Goal: Task Accomplishment & Management: Manage account settings

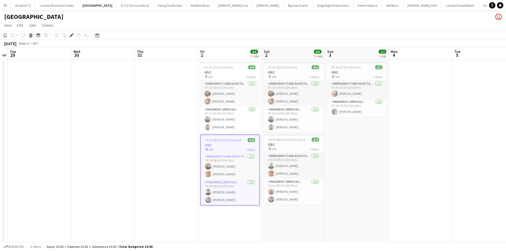
click at [6, 8] on button "Menu" at bounding box center [5, 5] width 11 height 11
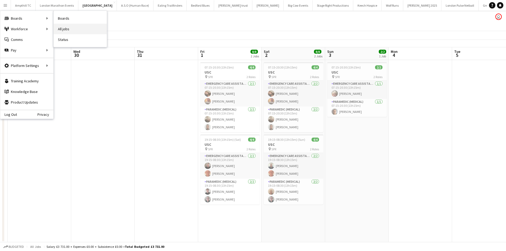
click at [65, 28] on link "All jobs" at bounding box center [80, 29] width 53 height 11
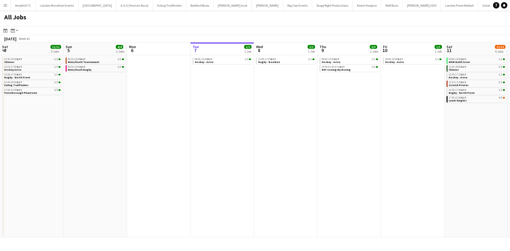
scroll to position [0, 127]
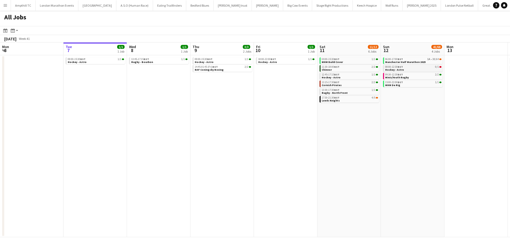
click at [429, 70] on link "08:00-12:30 BST 0/1 Hockey - Astro" at bounding box center [413, 68] width 56 height 6
click at [409, 61] on span "Manchester Half Marathon 2025" at bounding box center [405, 61] width 40 height 3
click at [7, 5] on app-icon "Menu" at bounding box center [5, 5] width 4 height 4
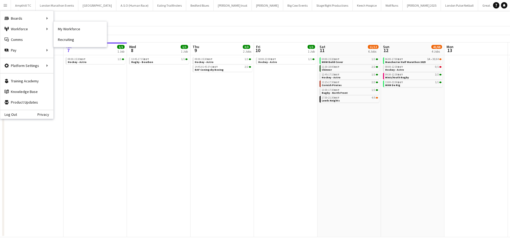
drag, startPoint x: 68, startPoint y: 28, endPoint x: 69, endPoint y: 97, distance: 68.5
click at [68, 28] on link "My Workforce" at bounding box center [80, 29] width 53 height 11
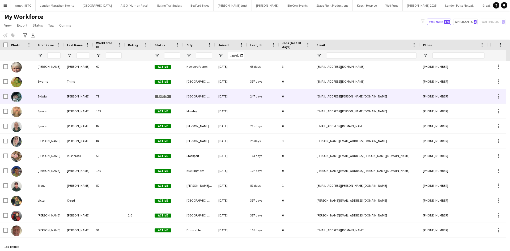
click at [173, 98] on div "Paused" at bounding box center [167, 96] width 32 height 15
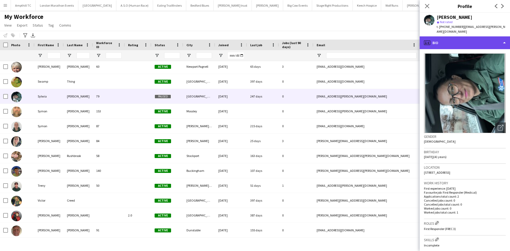
click at [503, 46] on div "profile Bio" at bounding box center [464, 42] width 90 height 13
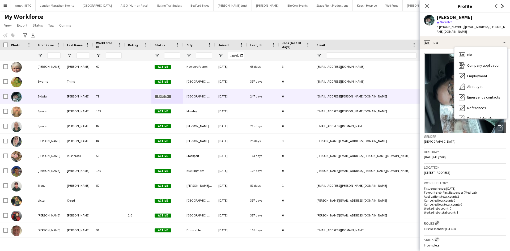
click at [503, 7] on icon "Next" at bounding box center [502, 6] width 4 height 4
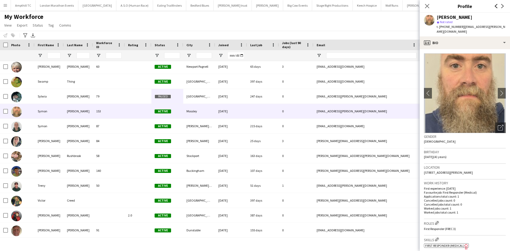
click at [494, 7] on icon "Previous" at bounding box center [496, 6] width 4 height 4
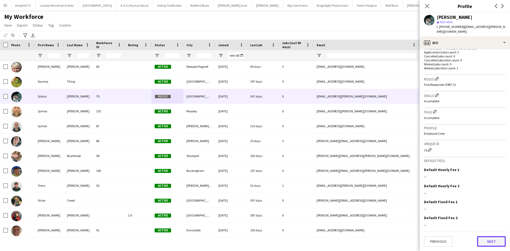
click at [482, 244] on button "Next" at bounding box center [491, 241] width 29 height 11
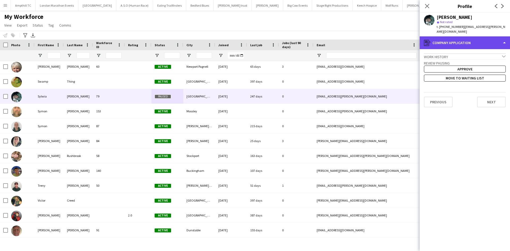
click at [499, 42] on div "register Company application" at bounding box center [464, 42] width 90 height 13
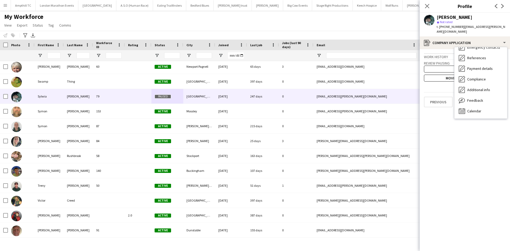
click at [429, 85] on app-crew-profile-application "Work history chevron-down Incomplete Review Pausing Approve Move to waiting lis…" at bounding box center [464, 150] width 90 height 202
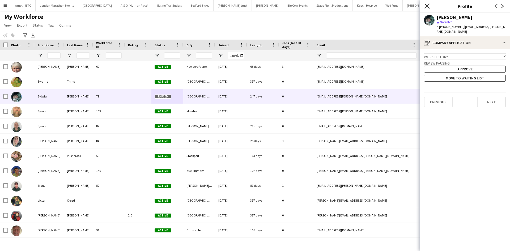
click at [426, 6] on icon at bounding box center [426, 5] width 5 height 5
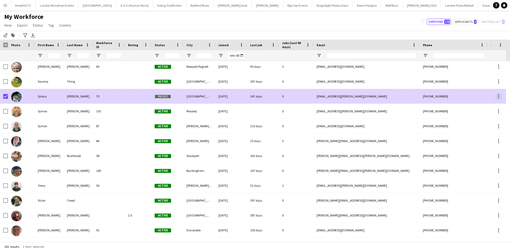
click at [498, 96] on div at bounding box center [498, 96] width 1 height 1
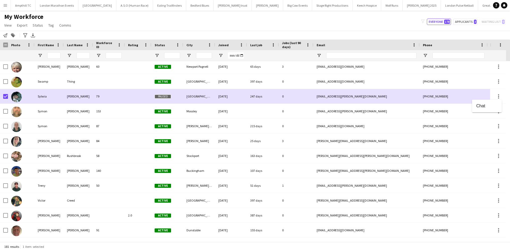
click at [7, 95] on div at bounding box center [255, 125] width 510 height 251
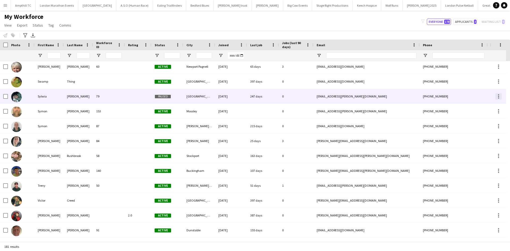
click at [501, 95] on div at bounding box center [498, 96] width 6 height 6
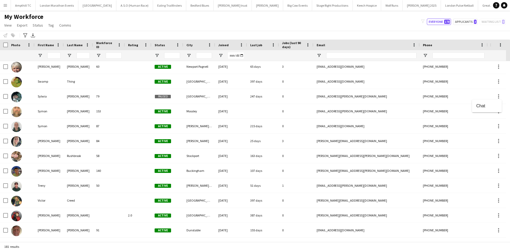
click at [497, 96] on div at bounding box center [255, 125] width 510 height 251
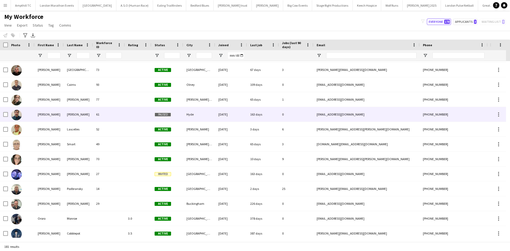
scroll to position [1532, 0]
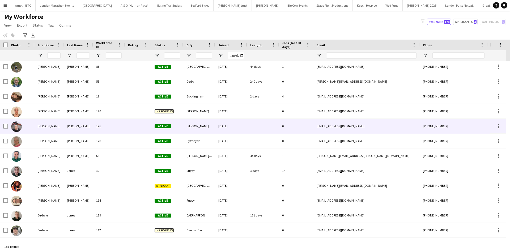
click at [153, 134] on div "Anna Williams 126 Active Brant Broughton 29-04-2025 0 annawilliams0107@gmail.co…" at bounding box center [287, 126] width 575 height 15
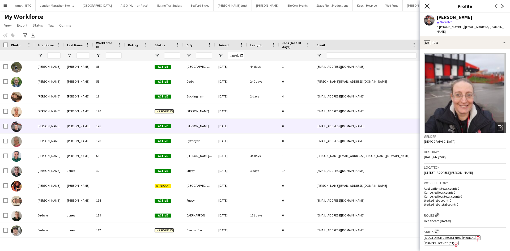
click at [428, 8] on icon "Close pop-in" at bounding box center [426, 5] width 5 height 5
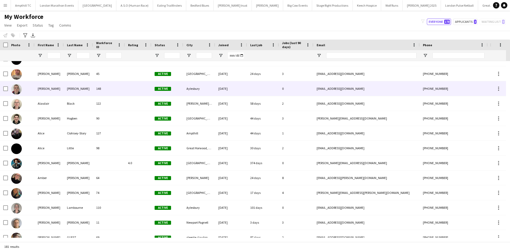
scroll to position [98, 0]
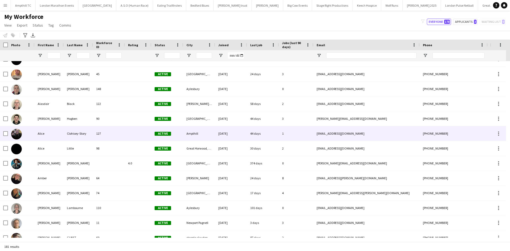
click at [58, 132] on div "Alice" at bounding box center [49, 133] width 29 height 15
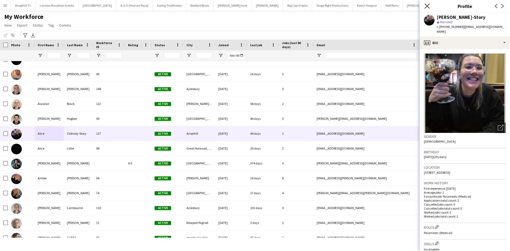
click at [426, 8] on icon "Close pop-in" at bounding box center [426, 5] width 5 height 5
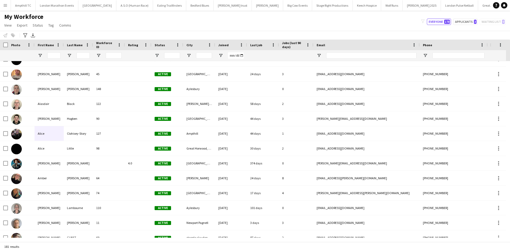
click at [5, 4] on app-icon "Menu" at bounding box center [5, 5] width 4 height 4
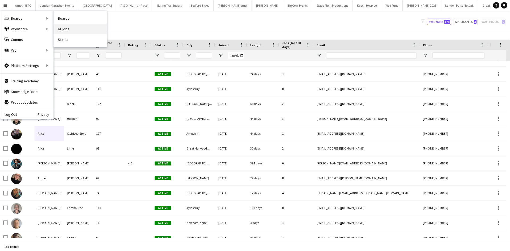
click at [72, 27] on link "All jobs" at bounding box center [80, 29] width 53 height 11
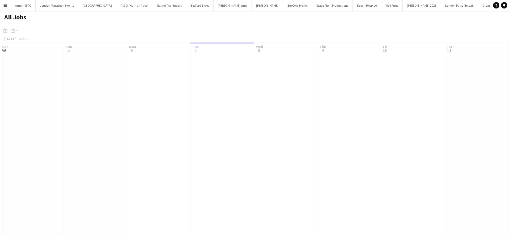
scroll to position [0, 127]
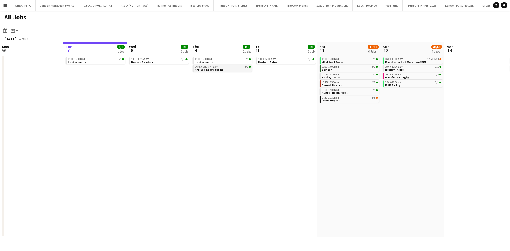
click at [231, 71] on app-brief-job-card "14:45-01:45 (Fri) BST 2/2 RAF Coningsby Boxing" at bounding box center [221, 68] width 59 height 7
click at [227, 69] on link "14:45-01:45 (Fri) BST 2/2 RAF Coningsby Boxing" at bounding box center [223, 68] width 56 height 6
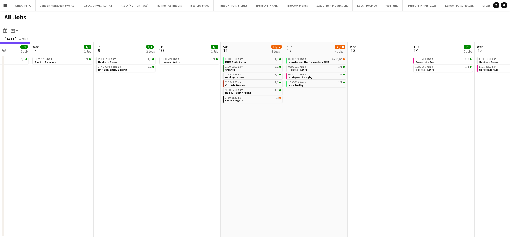
drag, startPoint x: 294, startPoint y: 166, endPoint x: 174, endPoint y: 172, distance: 120.4
click at [170, 174] on app-calendar-viewport "Sat 4 11/11 5 Jobs Sun 5 4/4 2 Jobs Mon 6 Tue 7 1/1 1 Job Wed 8 1/1 1 Job Thu 9…" at bounding box center [255, 139] width 510 height 195
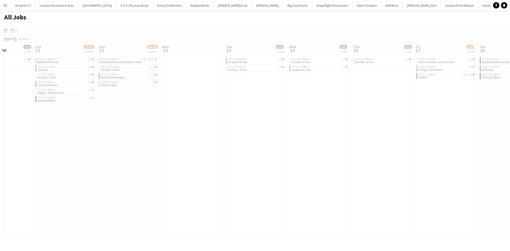
drag, startPoint x: 316, startPoint y: 149, endPoint x: 172, endPoint y: 156, distance: 144.6
click at [160, 161] on app-all-jobs "All Jobs Date picker OCT 2025 OCT 2025 Monday M Tuesday T Wednesday W Thursday …" at bounding box center [255, 124] width 510 height 226
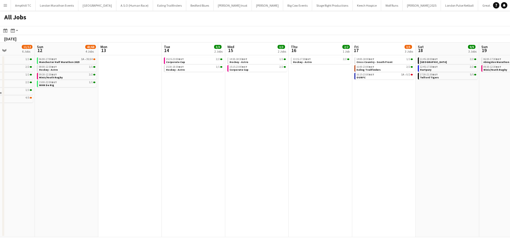
drag, startPoint x: 279, startPoint y: 140, endPoint x: 100, endPoint y: 145, distance: 179.5
click at [86, 145] on app-calendar-viewport "Wed 8 1/1 1 Job Thu 9 3/3 2 Jobs Fri 10 1/1 1 Job Sat 11 11/12 6 Jobs Sun 12 43…" at bounding box center [255, 139] width 510 height 195
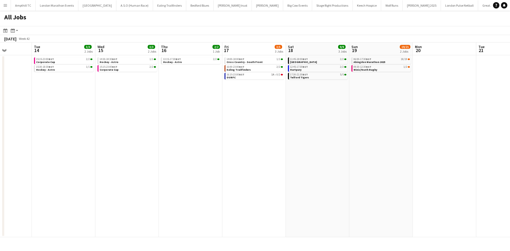
click at [122, 129] on app-all-jobs "All Jobs Date picker OCT 2025 OCT 2025 Monday M Tuesday T Wednesday W Thursday …" at bounding box center [255, 124] width 510 height 226
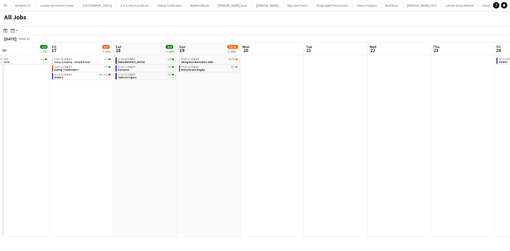
drag, startPoint x: 253, startPoint y: 130, endPoint x: 69, endPoint y: 140, distance: 184.2
click at [73, 140] on app-calendar-viewport "Sun 12 43/68 4 Jobs Mon 13 Tue 14 3/3 2 Jobs Wed 15 3/3 2 Jobs Thu 16 2/2 1 Job…" at bounding box center [255, 139] width 510 height 195
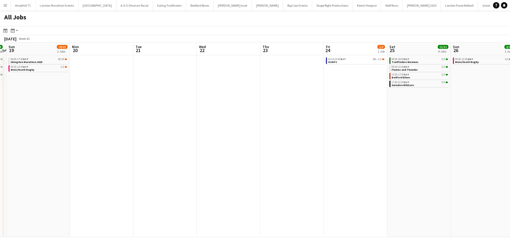
click at [3, 153] on app-all-jobs "All Jobs Date picker OCT 2025 OCT 2025 Monday M Tuesday T Wednesday W Thursday …" at bounding box center [255, 124] width 510 height 226
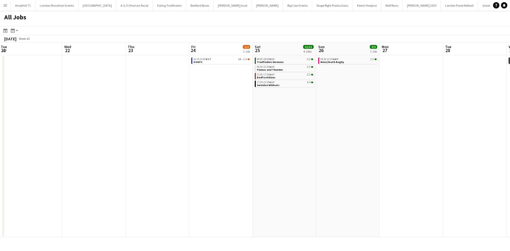
drag, startPoint x: 218, startPoint y: 140, endPoint x: 11, endPoint y: 147, distance: 207.7
click at [11, 147] on app-calendar-viewport "Fri 17 3/5 3 Jobs Sat 18 9/9 3 Jobs Sun 19 19/21 2 Jobs Mon 20 Tue 21 Wed 22 Th…" at bounding box center [255, 139] width 510 height 195
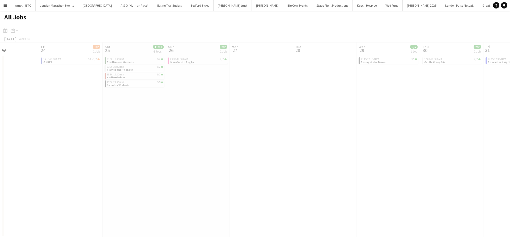
drag, startPoint x: 297, startPoint y: 139, endPoint x: 201, endPoint y: 130, distance: 97.0
click at [61, 137] on app-calendar-viewport "Tue 21 Wed 22 Thu 23 Fri 24 1/2 1 Job Sat 25 11/11 4 Jobs Sun 26 2/2 1 Job Mon …" at bounding box center [255, 139] width 510 height 195
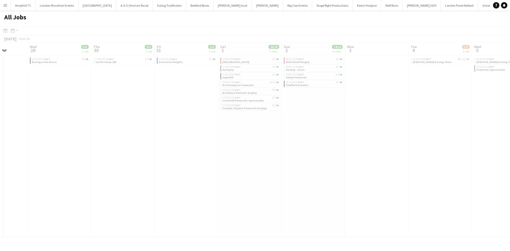
drag, startPoint x: 326, startPoint y: 130, endPoint x: 142, endPoint y: 141, distance: 183.7
click at [142, 141] on app-calendar-viewport "Sun 26 2/2 1 Job Mon 27 Tue 28 Wed 29 5/5 1 Job Thu 30 2/2 1 Job Fri 31 2/2 1 J…" at bounding box center [255, 139] width 510 height 195
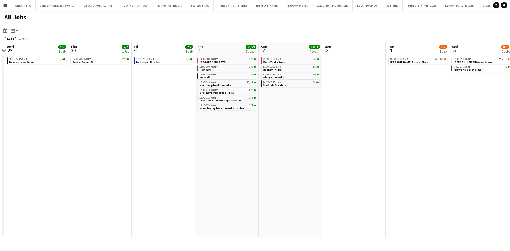
click at [109, 137] on app-all-jobs "All Jobs Date picker OCT 2025 OCT 2025 Monday M Tuesday T Wednesday W Thursday …" at bounding box center [255, 124] width 510 height 226
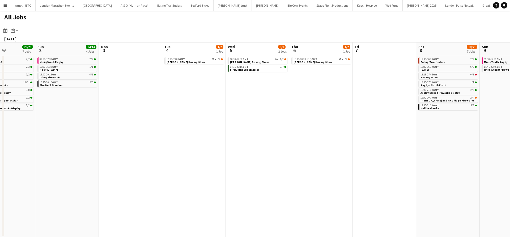
scroll to position [0, 156]
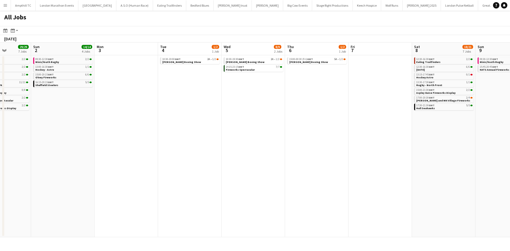
drag, startPoint x: 252, startPoint y: 138, endPoint x: 129, endPoint y: 142, distance: 122.7
click at [129, 142] on app-calendar-viewport "Thu 30 2/2 1 Job Fri 31 2/2 1 Job Sat 1 29/29 7 Jobs Sun 2 14/14 4 Jobs Mon 3 T…" at bounding box center [255, 139] width 510 height 195
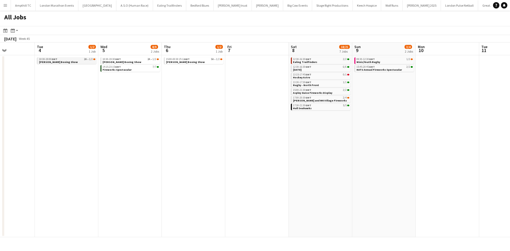
click at [86, 63] on app-brief-job-card "10:30-19:00 GMT 2A • 1/2 Lord Wakefield Boxing Show" at bounding box center [66, 60] width 59 height 7
click at [87, 62] on link "10:30-19:00 GMT 2A • 1/2 Lord Wakefield Boxing Show" at bounding box center [67, 60] width 56 height 6
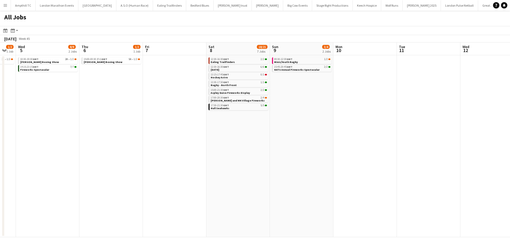
click at [259, 126] on app-all-jobs "All Jobs Date picker OCT 2025 OCT 2025 Monday M Tuesday T Wednesday W Thursday …" at bounding box center [255, 124] width 510 height 226
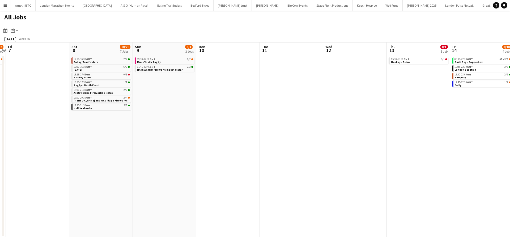
click at [186, 119] on app-calendar-viewport "Mon 3 Tue 4 1/2 1 Job Wed 5 8/9 2 Jobs Thu 6 1/2 1 Job Fri 7 Sat 8 18/21 7 Jobs…" at bounding box center [255, 139] width 510 height 195
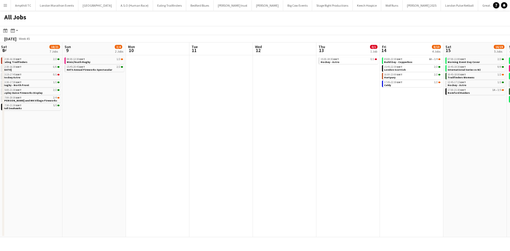
click at [157, 122] on app-all-jobs "All Jobs Date picker OCT 2025 OCT 2025 Monday M Tuesday T Wednesday W Thursday …" at bounding box center [255, 124] width 510 height 226
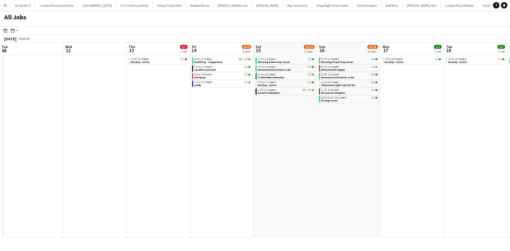
drag, startPoint x: 304, startPoint y: 117, endPoint x: 204, endPoint y: 119, distance: 100.4
click at [204, 119] on app-calendar-viewport "Fri 7 Sat 8 18/21 7 Jobs Sun 9 3/4 2 Jobs Mon 10 Tue 11 Wed 12 Thu 13 0/1 1 Job…" at bounding box center [255, 139] width 510 height 195
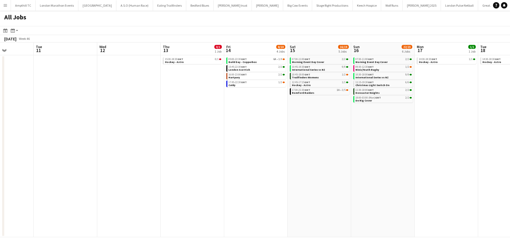
drag, startPoint x: 284, startPoint y: 128, endPoint x: 200, endPoint y: 128, distance: 84.4
click at [200, 128] on app-calendar-viewport "Fri 7 Sat 8 18/21 7 Jobs Sun 9 3/4 2 Jobs Mon 10 Tue 11 Wed 12 Thu 13 0/1 1 Job…" at bounding box center [255, 139] width 510 height 195
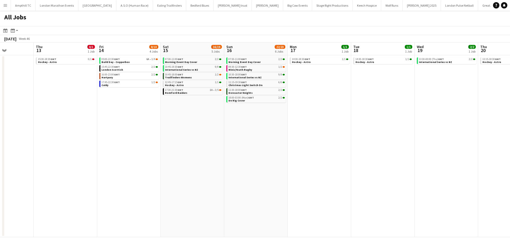
scroll to position [0, 225]
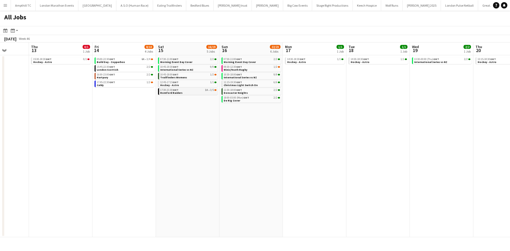
click at [210, 94] on app-brief-job-card "17:30-21:30 GMT 1A • 3/5 Romford Raiders" at bounding box center [187, 91] width 59 height 7
click at [210, 92] on link "17:30-21:30 GMT 1A • 3/5 Romford Raiders" at bounding box center [188, 91] width 56 height 6
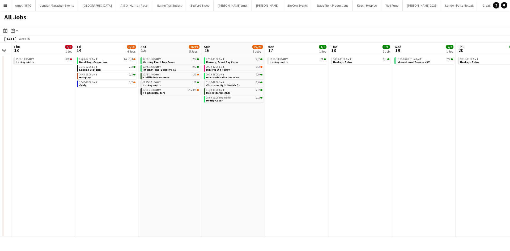
click at [241, 115] on app-all-jobs "All Jobs Date picker OCT 2025 OCT 2025 Monday M Tuesday T Wednesday W Thursday …" at bounding box center [255, 124] width 510 height 226
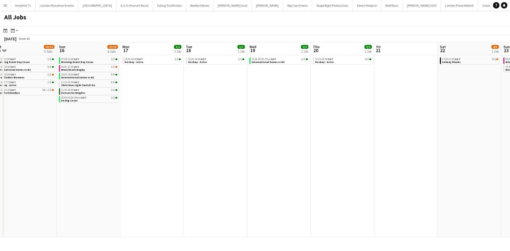
drag, startPoint x: 285, startPoint y: 119, endPoint x: 203, endPoint y: 122, distance: 82.3
click at [197, 122] on app-calendar-viewport "Tue 11 Wed 12 Thu 13 0/1 1 Job Fri 14 8/10 4 Jobs Sat 15 16/19 5 Jobs Sun 16 22…" at bounding box center [255, 139] width 510 height 195
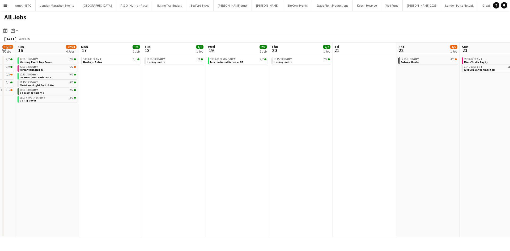
drag, startPoint x: 197, startPoint y: 132, endPoint x: 188, endPoint y: 132, distance: 9.0
click at [188, 132] on app-calendar-viewport "Thu 13 0/1 1 Job Fri 14 8/10 4 Jobs Sat 15 16/19 5 Jobs Sun 16 22/23 6 Jobs Mon…" at bounding box center [255, 139] width 510 height 195
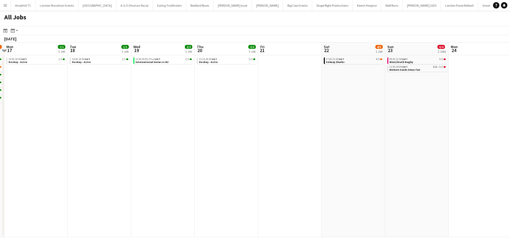
click at [145, 134] on app-all-jobs "All Jobs Date picker OCT 2025 OCT 2025 Monday M Tuesday T Wednesday W Thursday …" at bounding box center [255, 124] width 510 height 226
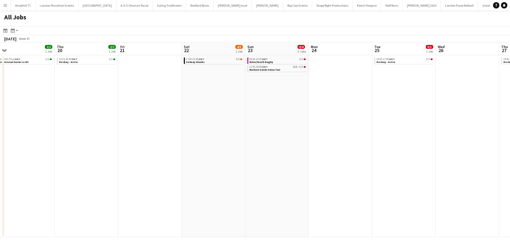
drag, startPoint x: 212, startPoint y: 135, endPoint x: 153, endPoint y: 128, distance: 58.5
click at [139, 136] on app-calendar-viewport "Sat 15 16/19 5 Jobs Sun 16 22/23 6 Jobs Mon 17 1/1 1 Job Tue 18 1/1 1 Job Wed 1…" at bounding box center [255, 139] width 510 height 195
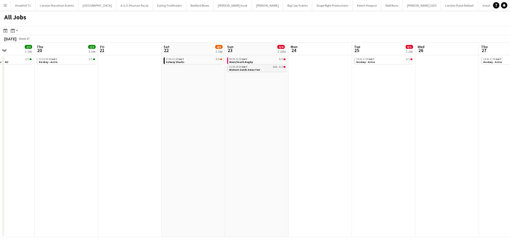
click at [271, 70] on link "11:45-18:00 GMT 11A • 0/2 Woburn Sands Xmas fair" at bounding box center [257, 68] width 56 height 6
click at [267, 55] on app-date-cell "09:30-12:30 GMT 0/2 Minis/Youth Rugby 11:45-18:00 GMT 11A • 0/2 Woburn Sands Xm…" at bounding box center [256, 146] width 63 height 182
click at [265, 59] on div "09:30-12:30 GMT 0/2" at bounding box center [257, 59] width 56 height 3
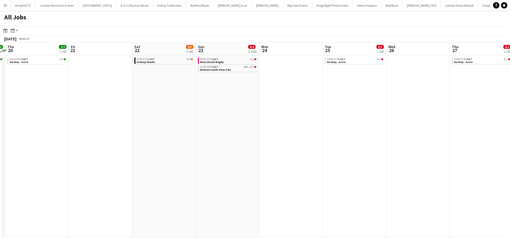
click at [178, 103] on app-all-jobs "All Jobs Date picker OCT 2025 OCT 2025 Monday M Tuesday T Wednesday W Thursday …" at bounding box center [255, 124] width 510 height 226
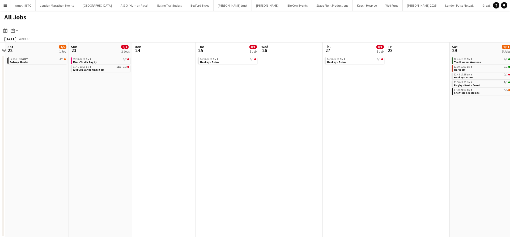
scroll to position [0, 195]
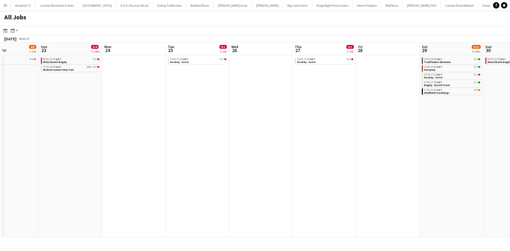
drag, startPoint x: 290, startPoint y: 101, endPoint x: 126, endPoint y: 110, distance: 164.2
click at [153, 111] on app-calendar-viewport "Wed 19 2/2 1 Job Thu 20 2/2 1 Job Fri 21 Sat 22 4/5 1 Job Sun 23 0/4 2 Jobs Mon…" at bounding box center [255, 139] width 510 height 195
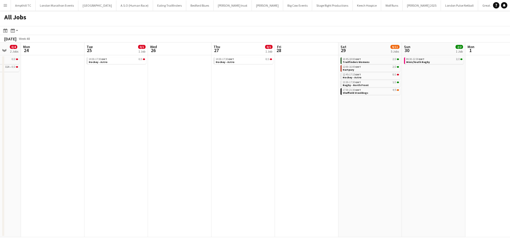
drag, startPoint x: 416, startPoint y: 104, endPoint x: 212, endPoint y: 104, distance: 203.3
click at [209, 104] on app-calendar-viewport "Fri 21 Sat 22 4/5 1 Job Sun 23 0/4 2 Jobs Mon 24 Tue 25 0/1 1 Job Wed 26 Thu 27…" at bounding box center [255, 139] width 510 height 195
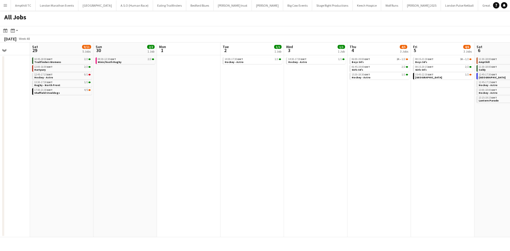
click at [183, 108] on app-all-jobs "All Jobs Date picker OCT 2025 OCT 2025 Monday M Tuesday T Wednesday W Thursday …" at bounding box center [255, 124] width 510 height 226
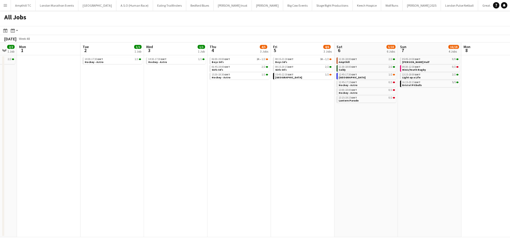
drag, startPoint x: 333, startPoint y: 111, endPoint x: 303, endPoint y: 109, distance: 30.3
click at [295, 111] on app-calendar-viewport "Thu 27 0/1 1 Job Fri 28 Sat 29 9/11 5 Jobs Sun 30 2/2 1 Job Mon 1 Tue 2 1/1 1 J…" at bounding box center [255, 139] width 510 height 195
click at [130, 109] on app-all-jobs "All Jobs Date picker OCT 2025 OCT 2025 Monday M Tuesday T Wednesday W Thursday …" at bounding box center [255, 124] width 510 height 226
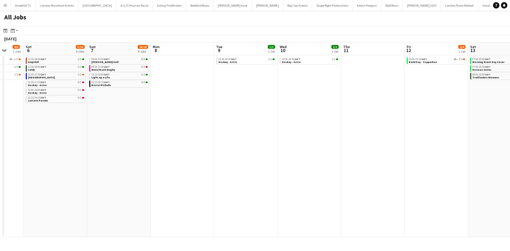
drag, startPoint x: 399, startPoint y: 111, endPoint x: 174, endPoint y: 115, distance: 225.6
click at [175, 115] on app-calendar-viewport "Tue 2 1/1 1 Job Wed 3 1/1 1 Job Thu 4 4/5 3 Jobs Fri 5 4/6 3 Jobs Sat 6 5/10 6 …" at bounding box center [255, 139] width 510 height 195
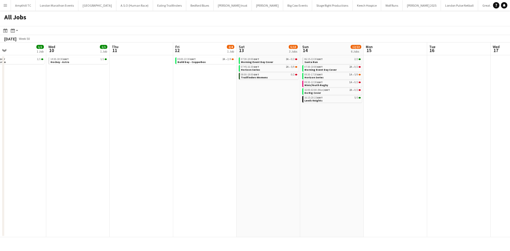
scroll to position [0, 246]
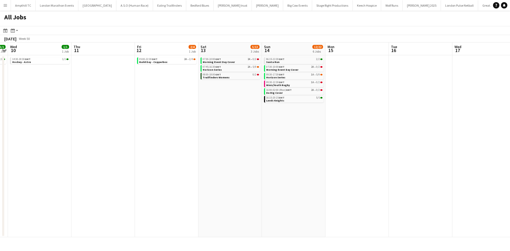
drag, startPoint x: 387, startPoint y: 110, endPoint x: 317, endPoint y: 111, distance: 70.3
click at [317, 111] on app-calendar-viewport "Sat 6 5/10 6 Jobs Sun 7 16/18 4 Jobs Mon 8 Tue 9 1/1 1 Job Wed 10 1/1 1 Job Thu…" at bounding box center [255, 139] width 510 height 195
click at [243, 66] on div "07:45-16:30 GMT 2A • 5/9" at bounding box center [231, 67] width 56 height 3
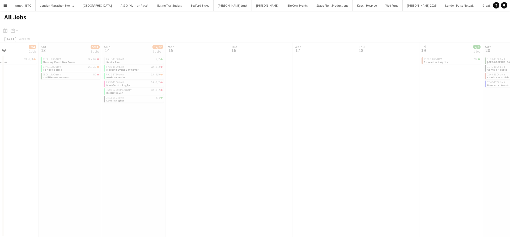
drag, startPoint x: 394, startPoint y: 96, endPoint x: 143, endPoint y: 122, distance: 252.3
click at [141, 123] on app-calendar-viewport "Wed 10 1/1 1 Job Thu 11 Fri 12 2/4 1 Job Sat 13 5/13 3 Jobs Sun 14 12/22 6 Jobs…" at bounding box center [255, 139] width 510 height 195
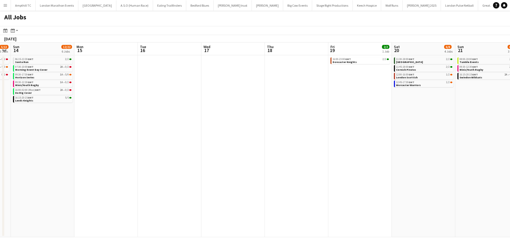
drag, startPoint x: 329, startPoint y: 114, endPoint x: 212, endPoint y: 117, distance: 116.6
click at [192, 121] on app-calendar-viewport "Wed 10 1/1 1 Job Thu 11 Fri 12 2/4 1 Job Sat 13 5/13 3 Jobs Sun 14 12/22 6 Jobs…" at bounding box center [255, 139] width 510 height 195
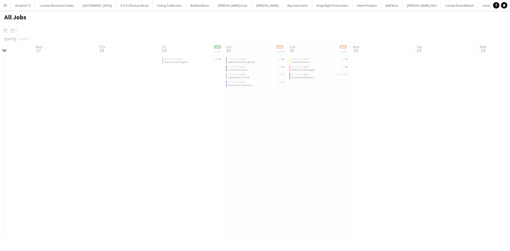
drag, startPoint x: 316, startPoint y: 116, endPoint x: 241, endPoint y: 116, distance: 74.8
click at [241, 116] on app-calendar-viewport "Sun 14 12/22 6 Jobs Mon 15 Tue 16 Wed 17 Thu 18 Fri 19 2/2 1 Job Sat 20 6/8 4 J…" at bounding box center [255, 139] width 510 height 195
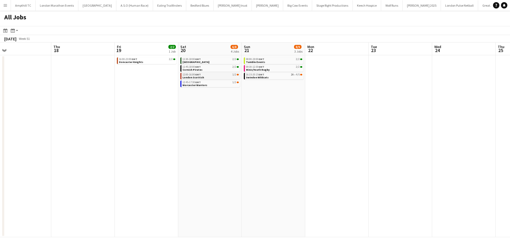
click at [222, 77] on link "12:00-16:00 GMT 1/2 London Scottish" at bounding box center [210, 76] width 56 height 6
click at [226, 85] on link "12:45-17:30 GMT 1/2 Worcester Warriors" at bounding box center [210, 83] width 56 height 6
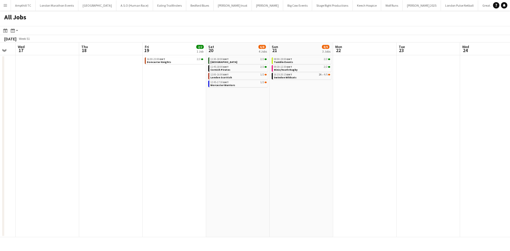
drag, startPoint x: 346, startPoint y: 83, endPoint x: 190, endPoint y: 86, distance: 156.1
click at [191, 86] on app-calendar-viewport "Sun 14 12/22 6 Jobs Mon 15 Tue 16 Wed 17 Thu 18 Fri 19 2/2 1 Job Sat 20 6/8 4 J…" at bounding box center [255, 139] width 510 height 195
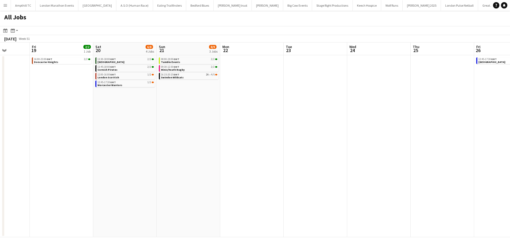
click at [173, 89] on app-all-jobs "All Jobs Date picker OCT 2025 OCT 2025 Monday M Tuesday T Wednesday W Thursday …" at bounding box center [255, 124] width 510 height 226
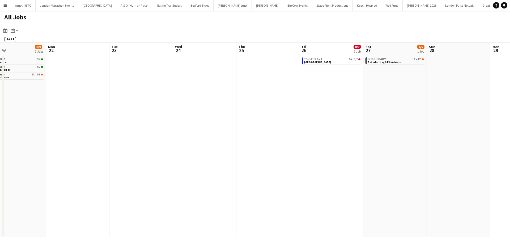
drag, startPoint x: 362, startPoint y: 83, endPoint x: 223, endPoint y: 84, distance: 138.8
click at [236, 84] on app-calendar-viewport "Thu 18 Fri 19 2/2 1 Job Sat 20 6/8 4 Jobs Sun 21 8/9 3 Jobs Mon 22 Tue 23 Wed 2…" at bounding box center [255, 139] width 510 height 195
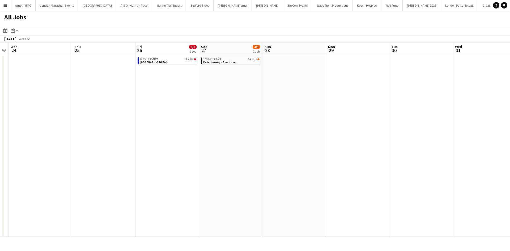
click at [227, 90] on app-all-jobs "All Jobs Date picker OCT 2025 OCT 2025 Monday M Tuesday T Wednesday W Thursday …" at bounding box center [255, 124] width 510 height 226
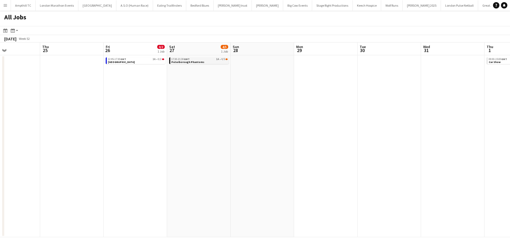
click at [214, 63] on link "17:30-21:30 GMT 1A • 4/5 Peterborough Phantoms" at bounding box center [199, 60] width 56 height 6
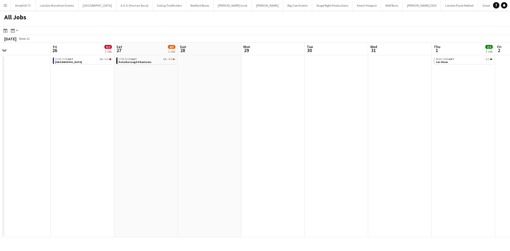
drag, startPoint x: 310, startPoint y: 122, endPoint x: 131, endPoint y: 123, distance: 179.2
click at [131, 123] on app-calendar-viewport "Mon 22 Tue 23 Wed 24 Thu 25 Fri 26 0/2 1 Job Sat 27 4/5 1 Job Sun 28 Mon 29 Tue…" at bounding box center [255, 139] width 510 height 195
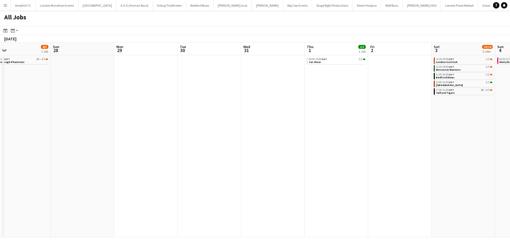
scroll to position [0, 128]
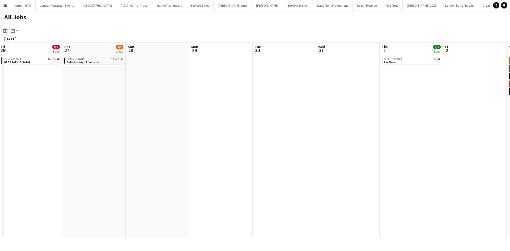
click at [67, 122] on app-all-jobs "All Jobs Date picker OCT 2025 OCT 2025 Monday M Tuesday T Wednesday W Thursday …" at bounding box center [255, 124] width 510 height 226
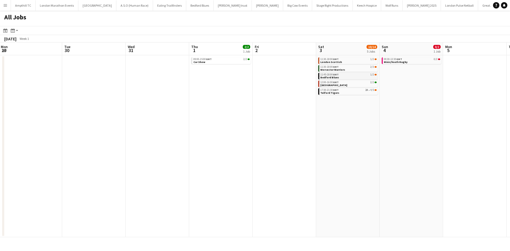
click at [356, 76] on link "11:45-18:00 GMT 1/2 Bedford Blues" at bounding box center [348, 76] width 56 height 6
click at [355, 60] on div "11:30-18:00 GMT 1/2" at bounding box center [348, 59] width 56 height 3
click at [343, 68] on link "11:30-18:00 GMT 2/3 Worcester Warriors" at bounding box center [348, 68] width 56 height 6
click at [354, 75] on div "11:45-18:00 GMT 1/2" at bounding box center [348, 74] width 56 height 3
click at [349, 82] on div "12:00-16:00 GMT 2/2" at bounding box center [348, 82] width 56 height 3
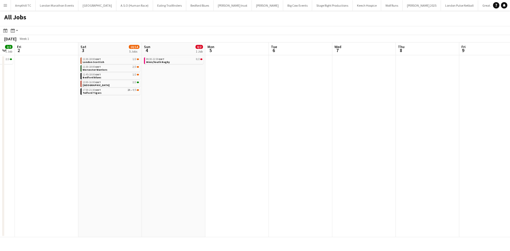
drag, startPoint x: 216, startPoint y: 118, endPoint x: 161, endPoint y: 116, distance: 54.7
click at [155, 119] on app-calendar-viewport "Mon 29 Tue 30 Wed 31 Thu 1 2/2 1 Job Fri 2 Sat 3 10/14 5 Jobs Sun 4 0/2 1 Job M…" at bounding box center [255, 139] width 510 height 195
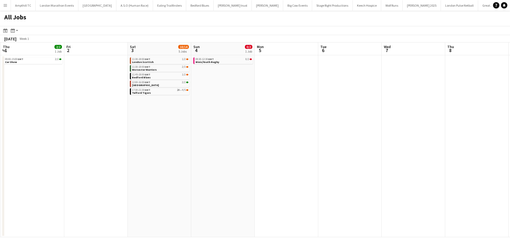
click at [129, 123] on app-all-jobs "All Jobs Date picker OCT 2025 OCT 2025 Monday M Tuesday T Wednesday W Thursday …" at bounding box center [255, 124] width 510 height 226
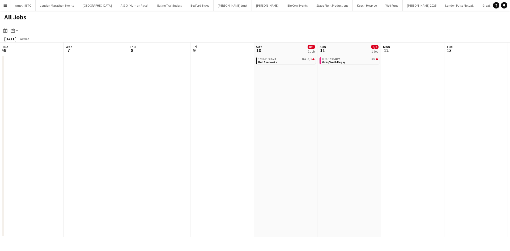
click at [142, 142] on app-all-jobs "All Jobs Date picker OCT 2025 OCT 2025 Monday M Tuesday T Wednesday W Thursday …" at bounding box center [255, 124] width 510 height 226
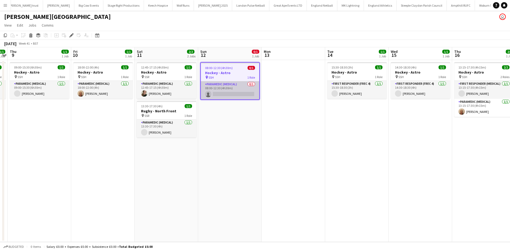
scroll to position [0, 209]
click at [234, 92] on app-card-role "Paramedic (Medical) 0/1 08:00-12:30 (4h30m) single-neutral-actions" at bounding box center [230, 90] width 58 height 18
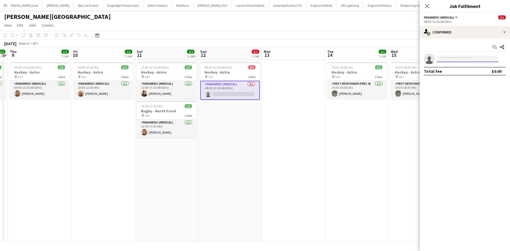
click at [455, 61] on input at bounding box center [467, 59] width 62 height 6
type input "*****"
click at [456, 73] on span "Innes Eaton Active inneseaton@googlemail.com +447903726728" at bounding box center [467, 70] width 53 height 13
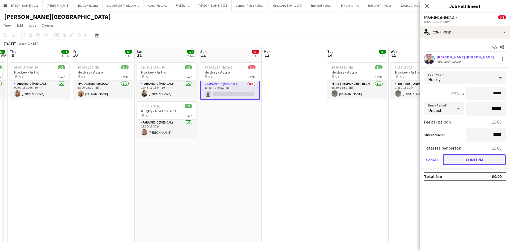
click at [475, 163] on button "Confirm" at bounding box center [473, 159] width 63 height 11
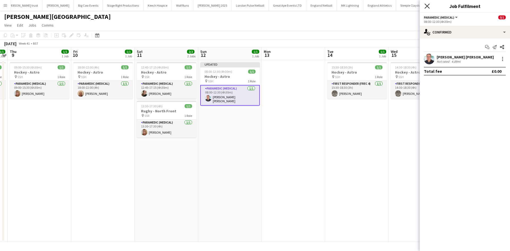
click at [429, 5] on icon "Close pop-in" at bounding box center [426, 5] width 5 height 5
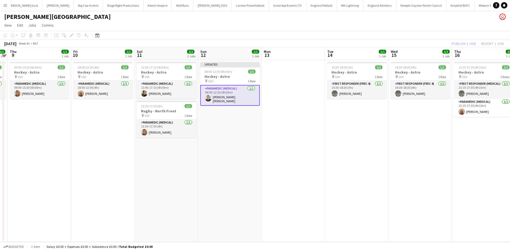
click at [453, 42] on div "Publish 1 job Revert 1 job" at bounding box center [477, 43] width 65 height 7
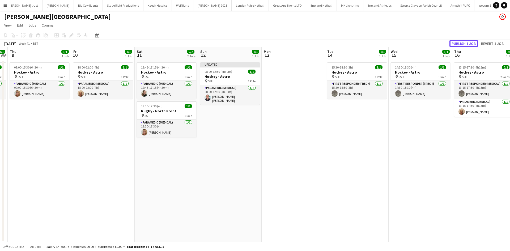
click at [455, 43] on button "Publish 1 job" at bounding box center [463, 43] width 28 height 7
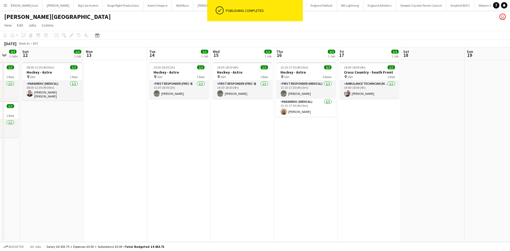
drag, startPoint x: 388, startPoint y: 174, endPoint x: 264, endPoint y: 168, distance: 124.1
click at [154, 172] on app-calendar-viewport "Wed 8 1/1 1 Job Thu 9 1/1 1 Job Fri 10 1/1 1 Job Sat 11 2/2 2 Jobs Sun 12 1/1 1…" at bounding box center [255, 144] width 510 height 195
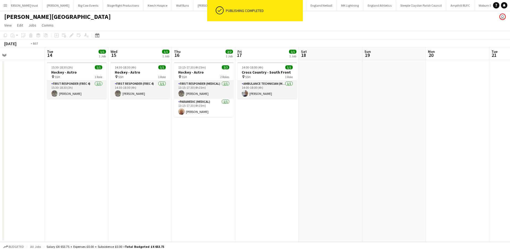
drag, startPoint x: 312, startPoint y: 168, endPoint x: 125, endPoint y: 168, distance: 187.7
click at [131, 168] on app-calendar-viewport "Fri 10 1/1 1 Job Sat 11 2/2 2 Jobs Sun 12 1/1 1 Job Mon 13 Tue 14 1/1 1 Job Wed…" at bounding box center [255, 144] width 510 height 195
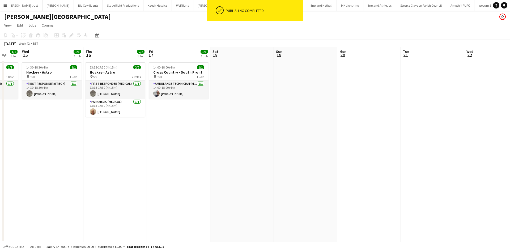
drag, startPoint x: 285, startPoint y: 163, endPoint x: 89, endPoint y: 140, distance: 197.4
click at [105, 145] on app-calendar-viewport "Sun 12 1/1 1 Job Mon 13 Tue 14 1/1 1 Job Wed 15 1/1 1 Job Thu 16 2/2 1 Job Fri …" at bounding box center [255, 144] width 510 height 195
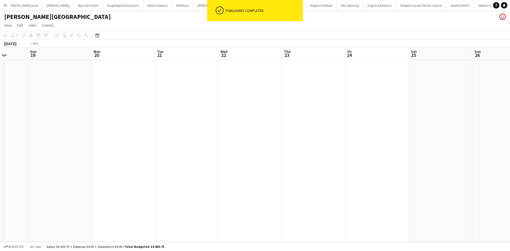
drag, startPoint x: 134, startPoint y: 122, endPoint x: 88, endPoint y: 121, distance: 46.5
click at [98, 121] on app-calendar-viewport "Wed 15 1/1 1 Job Thu 16 2/2 1 Job Fri 17 1/1 1 Job Sat 18 Sun 19 Mon 20 Tue 21 …" at bounding box center [255, 144] width 510 height 195
drag, startPoint x: 223, startPoint y: 128, endPoint x: 70, endPoint y: 126, distance: 154.0
click at [74, 127] on app-calendar-viewport "Mon 20 Tue 21 Wed 22 Thu 23 Fri 24 Sat 25 Sun 26 Mon 27 Tue 28 Wed 29 Thu 30 Fr…" at bounding box center [255, 144] width 510 height 195
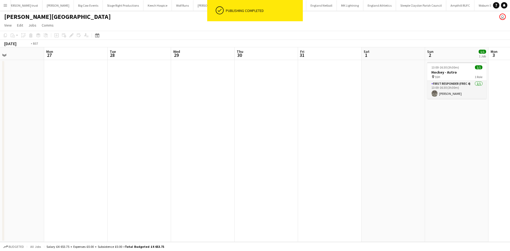
drag, startPoint x: 252, startPoint y: 137, endPoint x: 43, endPoint y: 134, distance: 208.9
click at [48, 134] on app-calendar-viewport "Thu 23 Fri 24 Sat 25 Sun 26 Mon 27 Tue 28 Wed 29 Thu 30 Fri 31 Sat 1 Sun 2 1/1 …" at bounding box center [255, 144] width 510 height 195
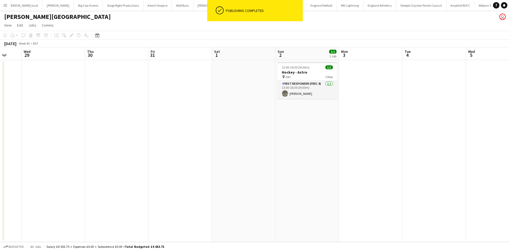
drag, startPoint x: 280, startPoint y: 142, endPoint x: 95, endPoint y: 133, distance: 185.0
click at [94, 134] on app-calendar-viewport "Sat 25 Sun 26 Mon 27 Tue 28 Wed 29 Thu 30 Fri 31 Sat 1 Sun 2 1/1 1 Job Mon 3 Tu…" at bounding box center [255, 144] width 510 height 195
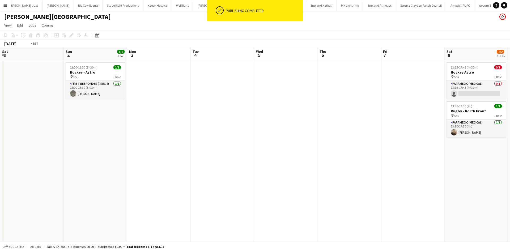
drag, startPoint x: 301, startPoint y: 144, endPoint x: 17, endPoint y: 145, distance: 284.5
click at [17, 146] on app-calendar-viewport "Thu 30 Fri 31 Sat 1 Sun 2 1/1 1 Job Mon 3 Tue 4 Wed 5 Thu 6 Fri 7 Sat 8 1/2 2 J…" at bounding box center [255, 144] width 510 height 195
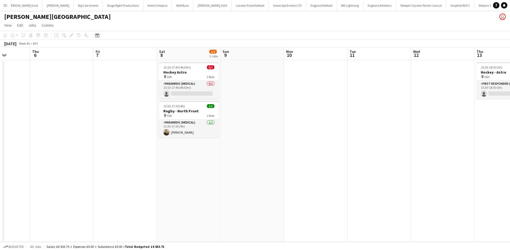
scroll to position [0, 208]
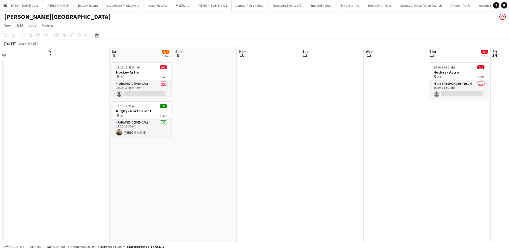
drag, startPoint x: 236, startPoint y: 158, endPoint x: 195, endPoint y: 157, distance: 40.6
click at [195, 157] on app-calendar-viewport "Mon 3 Tue 4 Wed 5 Thu 6 Fri 7 Sat 8 1/2 2 Jobs Sun 9 Mon 10 Tue 11 Wed 12 Thu 1…" at bounding box center [255, 144] width 510 height 195
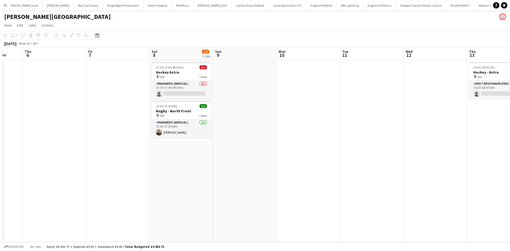
drag, startPoint x: 310, startPoint y: 122, endPoint x: 248, endPoint y: 129, distance: 63.0
click at [136, 129] on app-calendar-viewport "Mon 3 Tue 4 Wed 5 Thu 6 Fri 7 Sat 8 1/2 2 Jobs Sun 9 Mon 10 Tue 11 Wed 12 Thu 1…" at bounding box center [255, 144] width 510 height 195
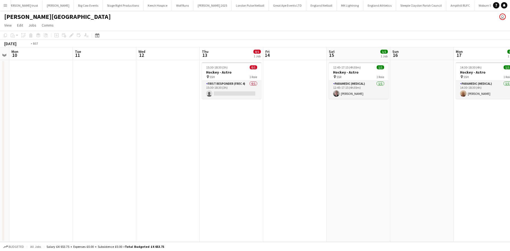
drag, startPoint x: 308, startPoint y: 132, endPoint x: 127, endPoint y: 134, distance: 181.8
click at [129, 134] on app-calendar-viewport "Thu 6 Fri 7 Sat 8 1/2 2 Jobs Sun 9 Mon 10 Tue 11 Wed 12 Thu 13 0/1 1 Job Fri 14…" at bounding box center [255, 144] width 510 height 195
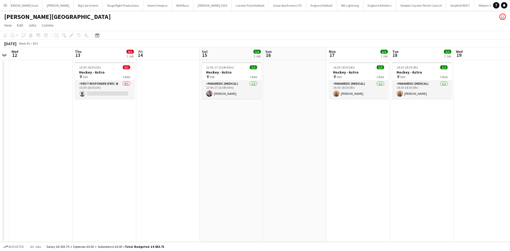
drag, startPoint x: 343, startPoint y: 134, endPoint x: 149, endPoint y: 133, distance: 193.8
click at [137, 135] on app-calendar-viewport "Sat 8 1/2 2 Jobs Sun 9 Mon 10 Tue 11 Wed 12 Thu 13 0/1 1 Job Fri 14 Sat 15 1/1 …" at bounding box center [255, 144] width 510 height 195
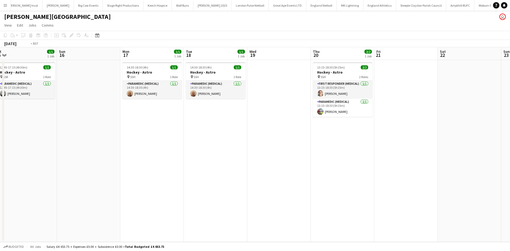
drag, startPoint x: 265, startPoint y: 137, endPoint x: 100, endPoint y: 140, distance: 165.1
click at [95, 142] on app-calendar-viewport "Wed 12 Thu 13 0/1 1 Job Fri 14 Sat 15 1/1 1 Job Sun 16 Mon 17 1/1 1 Job Tue 18 …" at bounding box center [255, 144] width 510 height 195
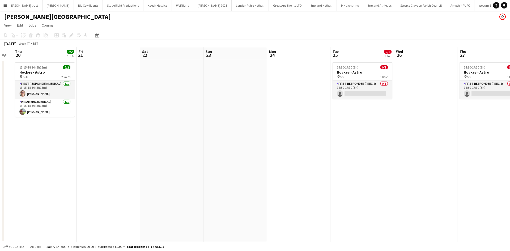
drag, startPoint x: 249, startPoint y: 154, endPoint x: 227, endPoint y: 150, distance: 23.1
click at [152, 153] on app-calendar-viewport "Sun 16 Mon 17 1/1 1 Job Tue 18 1/1 1 Job Wed 19 Thu 20 2/2 1 Job Fri 21 Sat 22 …" at bounding box center [255, 144] width 510 height 195
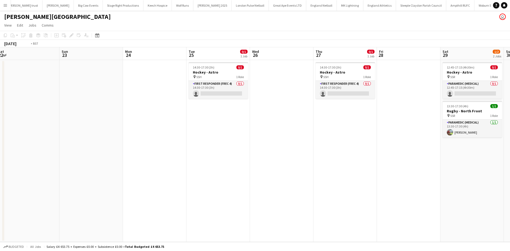
drag, startPoint x: 376, startPoint y: 156, endPoint x: 174, endPoint y: 154, distance: 202.0
click at [153, 156] on app-calendar-viewport "Wed 19 Thu 20 2/2 1 Job Fri 21 Sat 22 Sun 23 Mon 24 Tue 25 0/1 1 Job Wed 26 Thu…" at bounding box center [255, 144] width 510 height 195
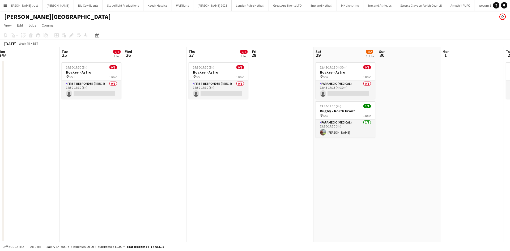
scroll to position [0, 224]
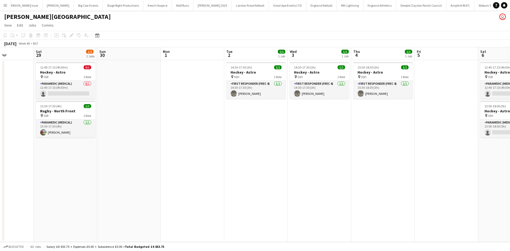
drag, startPoint x: 414, startPoint y: 147, endPoint x: 163, endPoint y: 150, distance: 250.8
click at [163, 150] on app-calendar-viewport "Tue 25 0/1 1 Job Wed 26 Thu 27 0/1 1 Job Fri 28 Sat 29 1/2 2 Jobs Sun 30 Mon 1 …" at bounding box center [255, 144] width 510 height 195
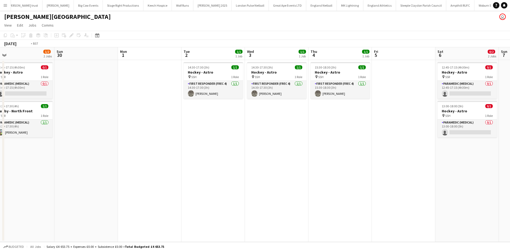
drag, startPoint x: 329, startPoint y: 149, endPoint x: 265, endPoint y: 147, distance: 63.5
click at [159, 149] on app-calendar-viewport "Tue 25 0/1 1 Job Wed 26 Thu 27 0/1 1 Job Fri 28 Sat 29 1/2 2 Jobs Sun 30 Mon 1 …" at bounding box center [255, 144] width 510 height 195
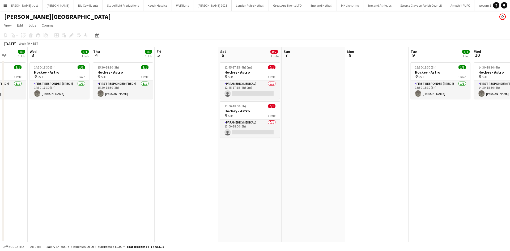
drag, startPoint x: 249, startPoint y: 150, endPoint x: 176, endPoint y: 149, distance: 73.8
click at [175, 149] on app-calendar-viewport "Sat 29 1/2 2 Jobs Sun 30 Mon 1 Tue 2 1/1 1 Job Wed 3 1/1 1 Job Thu 4 1/1 1 Job …" at bounding box center [255, 144] width 510 height 195
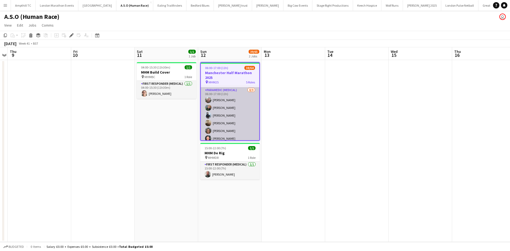
scroll to position [490, 0]
click at [219, 137] on app-card-role "Paramedic (Medical) 8/9 06:00-17:00 (11h) Ryan Russell Bryony McCormick David B…" at bounding box center [230, 101] width 58 height 80
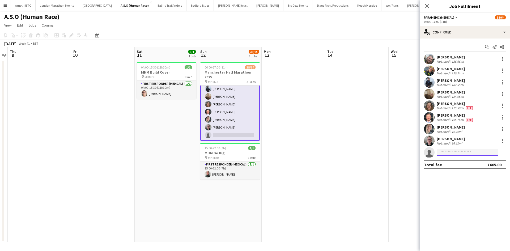
click at [449, 154] on input at bounding box center [467, 152] width 62 height 6
type input "*****"
click at [456, 162] on span "Steven Christopher" at bounding box center [456, 160] width 31 height 5
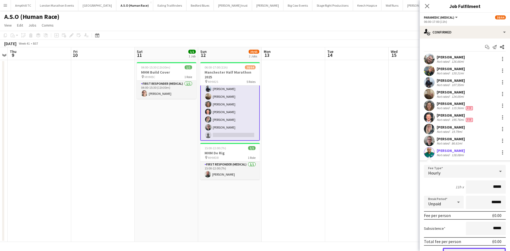
click at [462, 248] on button "Confirm" at bounding box center [473, 253] width 63 height 11
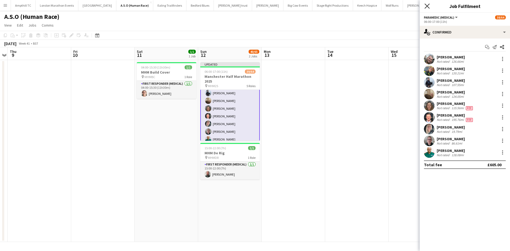
click at [426, 8] on icon "Close pop-in" at bounding box center [426, 5] width 5 height 5
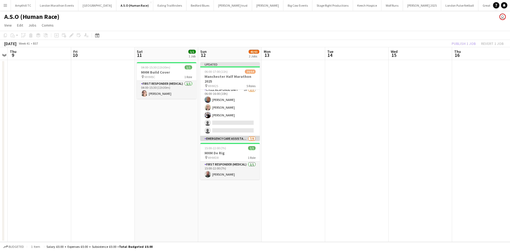
scroll to position [12, 0]
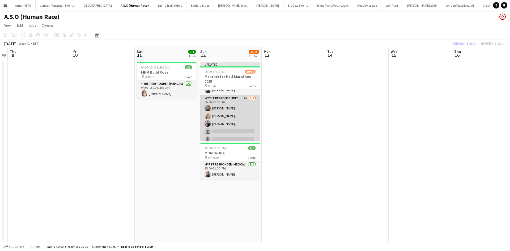
click at [226, 128] on app-card-role "Cycle Response Unit 1A 3/5 06:00-16:00 (10h) Graham Brown Alasdair Black Keown …" at bounding box center [229, 119] width 59 height 49
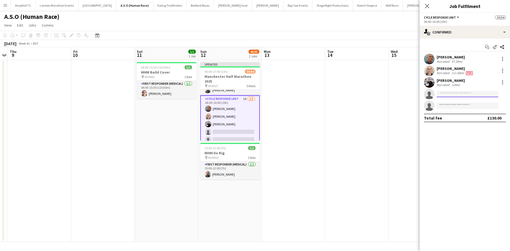
click at [465, 96] on input at bounding box center [467, 94] width 62 height 6
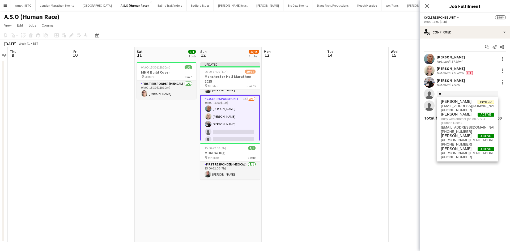
type input "*"
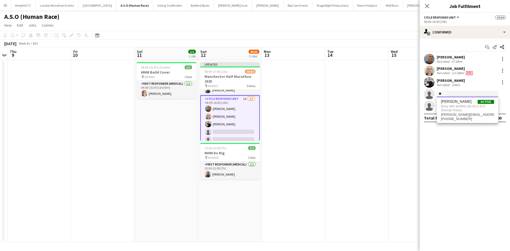
type input "*"
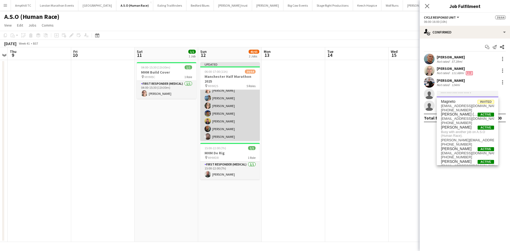
scroll to position [198, 0]
click at [224, 92] on app-card-role "First Responder (Medical) 19/40 06:00-16:00 (10h) Regan Beecham Kevin Arnold Be…" at bounding box center [229, 198] width 59 height 318
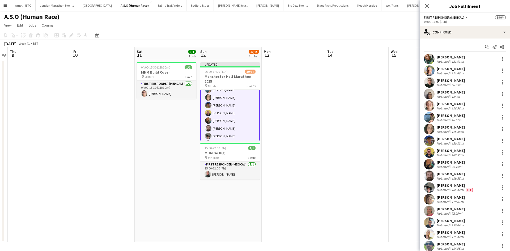
scroll to position [198, 0]
click at [499, 118] on div at bounding box center [502, 117] width 6 height 6
click at [481, 179] on span "Remove" at bounding box center [480, 178] width 33 height 5
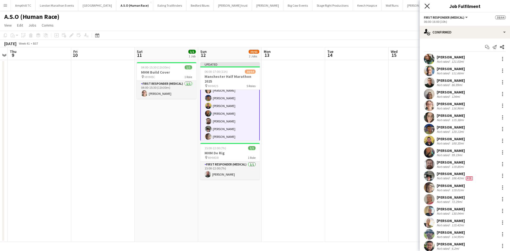
drag, startPoint x: 425, startPoint y: 6, endPoint x: 463, endPoint y: 54, distance: 60.7
click at [425, 6] on icon "Close pop-in" at bounding box center [426, 5] width 5 height 5
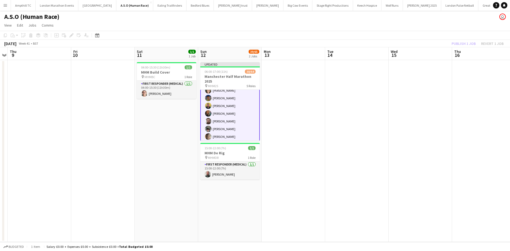
click at [461, 40] on div "Publish 1 job Revert 1 job" at bounding box center [477, 43] width 65 height 7
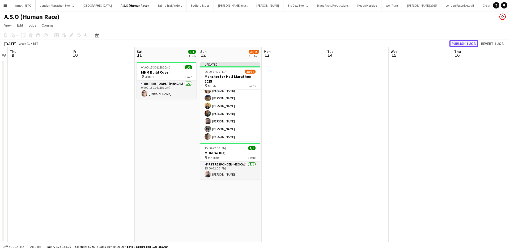
click at [461, 43] on button "Publish 1 job" at bounding box center [463, 43] width 28 height 7
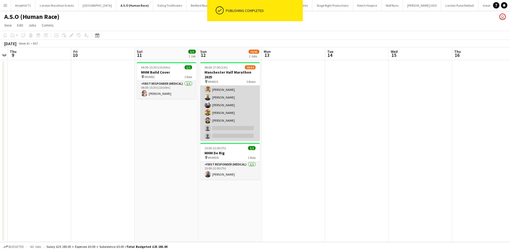
click at [226, 125] on app-card-role "Emergency Care Assistant (Medical) 7/9 06:00-16:00 (10h) Adrian Kaczmarczyk Dar…" at bounding box center [229, 101] width 59 height 80
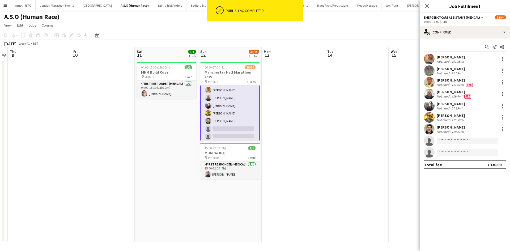
scroll to position [92, 0]
click at [450, 140] on input at bounding box center [467, 140] width 62 height 6
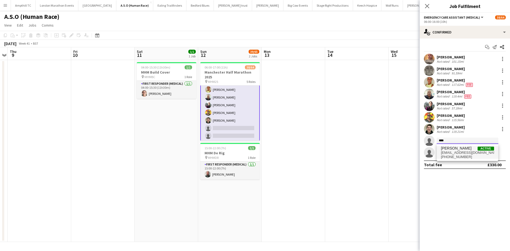
type input "****"
click at [454, 148] on span "Jake Smith" at bounding box center [456, 148] width 31 height 5
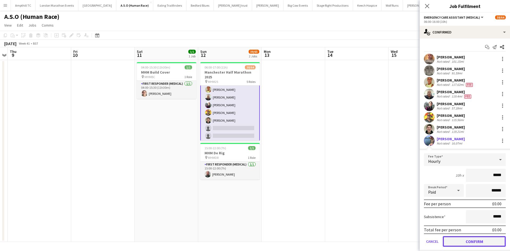
click at [466, 240] on button "Confirm" at bounding box center [473, 241] width 63 height 11
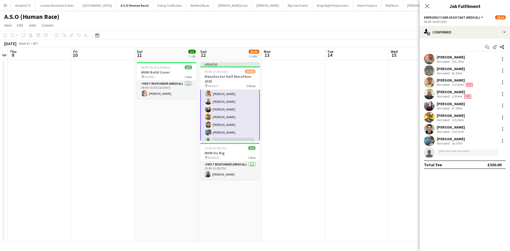
drag, startPoint x: 427, startPoint y: 4, endPoint x: 448, endPoint y: 32, distance: 34.9
click at [427, 4] on icon "Close pop-in" at bounding box center [427, 6] width 4 height 4
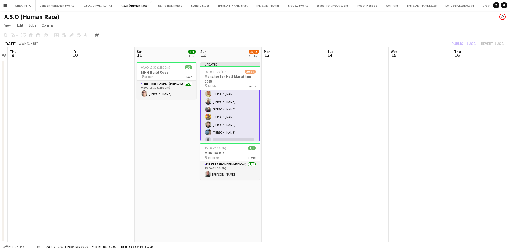
click at [457, 41] on div "Publish 1 job Revert 1 job" at bounding box center [477, 43] width 65 height 7
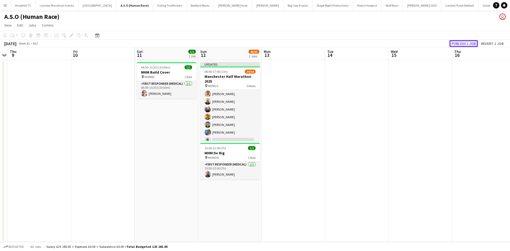
click at [458, 43] on button "Publish 1 job" at bounding box center [463, 43] width 28 height 7
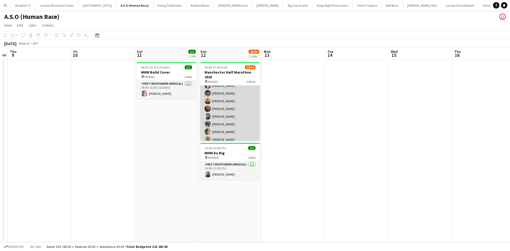
scroll to position [250, 0]
click at [221, 131] on app-card-role "First Responder (Medical) 18/40 06:00-16:00 (10h) Regan Beecham Kevin Arnold Be…" at bounding box center [229, 141] width 59 height 318
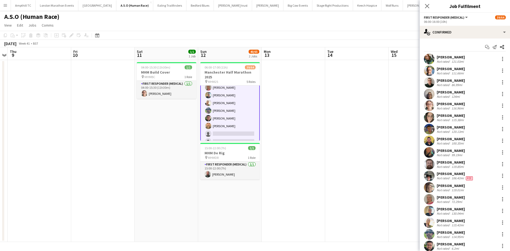
scroll to position [251, 0]
drag, startPoint x: 426, startPoint y: 7, endPoint x: 419, endPoint y: 9, distance: 7.7
click at [426, 7] on icon "Close pop-in" at bounding box center [427, 6] width 4 height 4
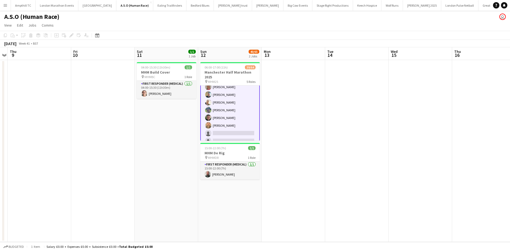
click at [3, 5] on app-icon "Menu" at bounding box center [5, 5] width 4 height 4
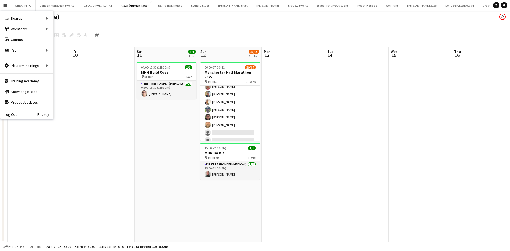
scroll to position [250, 0]
click at [75, 40] on link "Recruiting" at bounding box center [80, 39] width 53 height 11
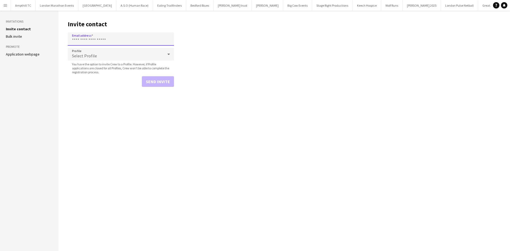
click at [135, 34] on input "Email address" at bounding box center [121, 38] width 106 height 13
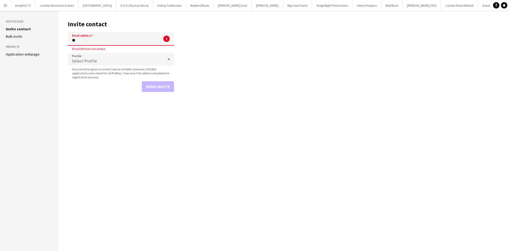
type input "*"
type input "**********"
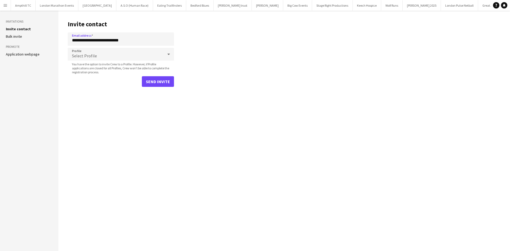
click at [134, 57] on div "Select Profile" at bounding box center [116, 54] width 96 height 13
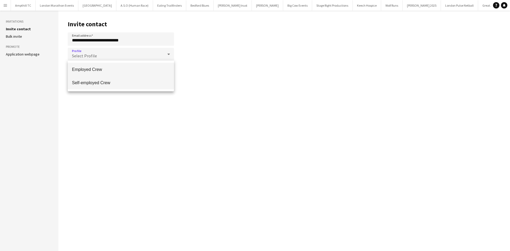
click at [135, 78] on mat-option "Self-employed Crew" at bounding box center [121, 82] width 106 height 13
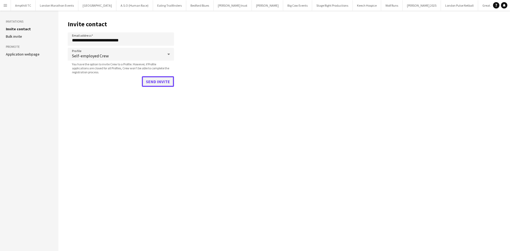
click at [154, 85] on button "Send invite" at bounding box center [158, 81] width 32 height 11
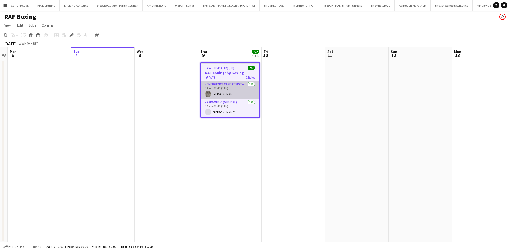
scroll to position [0, 524]
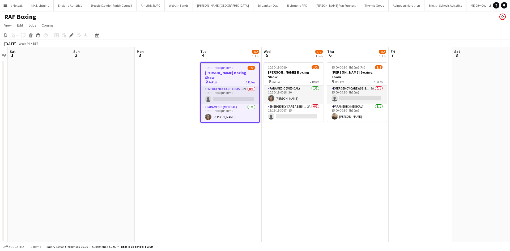
scroll to position [0, 524]
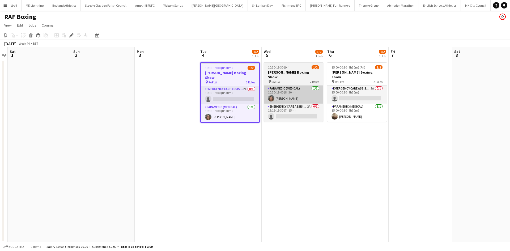
drag, startPoint x: 236, startPoint y: 87, endPoint x: 269, endPoint y: 83, distance: 33.2
click at [236, 88] on app-card-role "Emergency Care Assistant (Medical) 2A 0/1 10:30-19:00 (8h30m) single-neutral-ac…" at bounding box center [230, 95] width 58 height 18
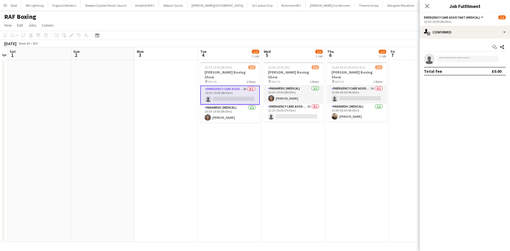
click at [471, 39] on div "Start chat Share single-neutral-actions Total fee £0.00" at bounding box center [464, 58] width 90 height 41
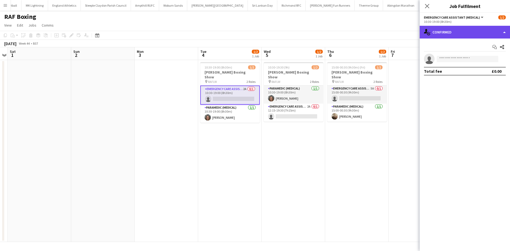
click at [487, 37] on div "single-neutral-actions-check-2 Confirmed" at bounding box center [464, 32] width 90 height 13
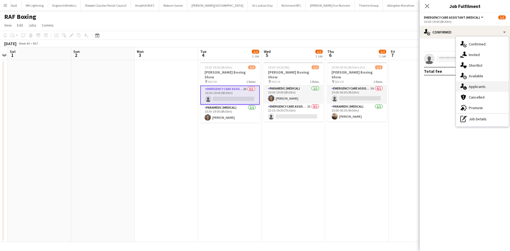
click at [488, 85] on div "single-neutral-actions-information Applicants" at bounding box center [482, 86] width 53 height 11
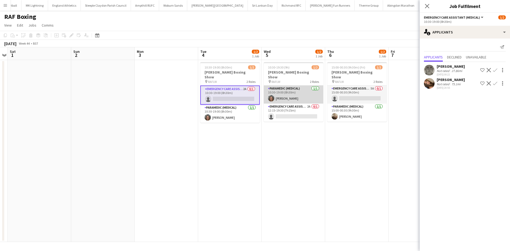
click at [302, 87] on app-card-role "Paramedic (Medical) 1/1 10:30-19:00 (8h30m) Elizabeth Wright" at bounding box center [293, 94] width 59 height 18
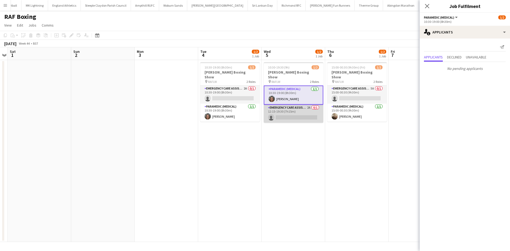
click at [300, 108] on app-card-role "Emergency Care Assistant (Medical) 2A 0/1 12:15-19:30 (7h15m) single-neutral-ac…" at bounding box center [293, 114] width 59 height 18
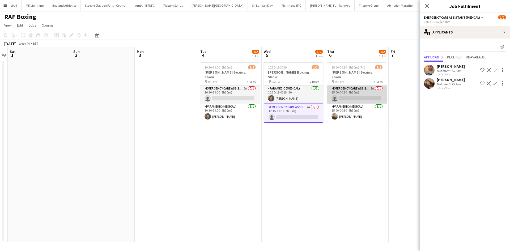
click at [356, 85] on app-card-role "Emergency Care Assistant (Medical) 5A 0/1 15:00-00:30 (9h30m) single-neutral-ac…" at bounding box center [356, 94] width 59 height 18
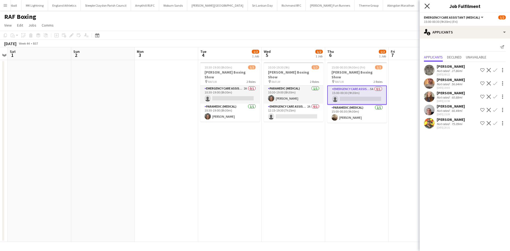
click at [428, 6] on icon "Close pop-in" at bounding box center [426, 5] width 5 height 5
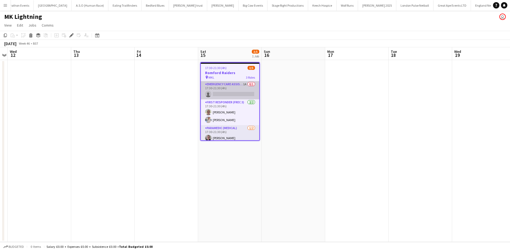
click at [238, 89] on app-card-role "Emergency Care Assistant (Medical) 1A 0/1 17:30-21:30 (4h) single-neutral-actio…" at bounding box center [230, 90] width 58 height 18
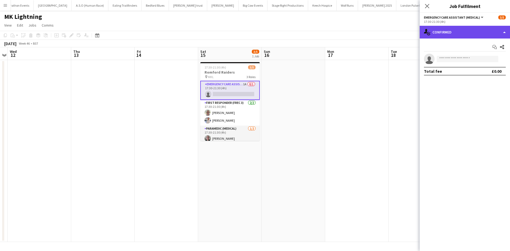
click at [475, 36] on div "single-neutral-actions-check-2 Confirmed" at bounding box center [464, 32] width 90 height 13
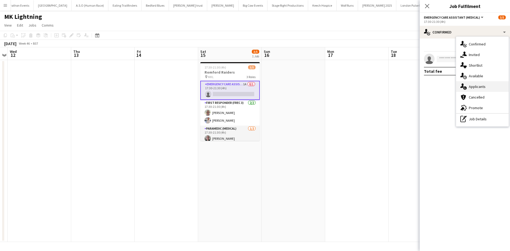
click at [484, 87] on span "Applicants" at bounding box center [476, 86] width 17 height 5
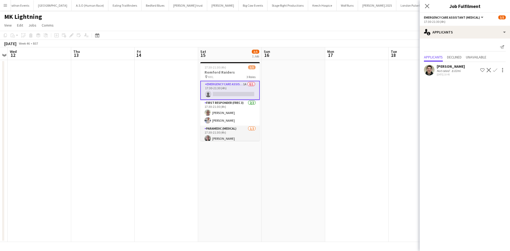
click at [494, 71] on app-icon "Confirm" at bounding box center [495, 70] width 4 height 4
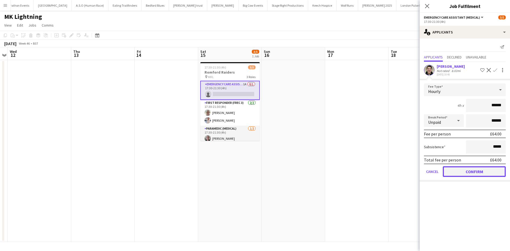
click at [472, 169] on button "Confirm" at bounding box center [473, 171] width 63 height 11
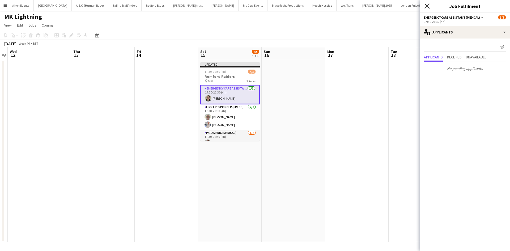
click at [428, 6] on icon "Close pop-in" at bounding box center [426, 5] width 5 height 5
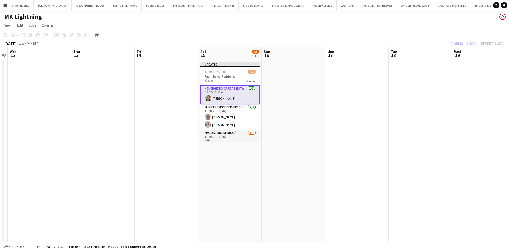
click at [453, 42] on div "Publish 1 job Revert 1 job" at bounding box center [477, 43] width 65 height 7
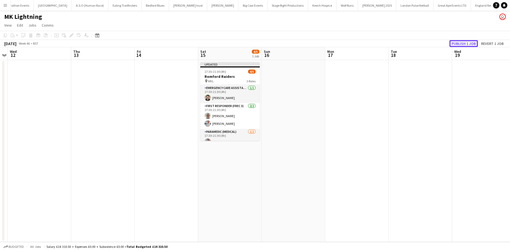
click at [455, 43] on button "Publish 1 job" at bounding box center [463, 43] width 28 height 7
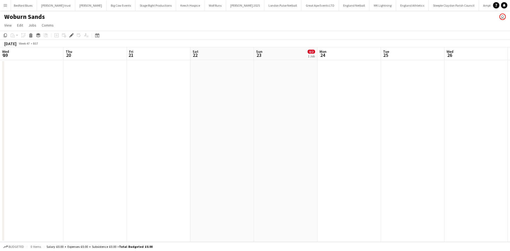
scroll to position [0, 183]
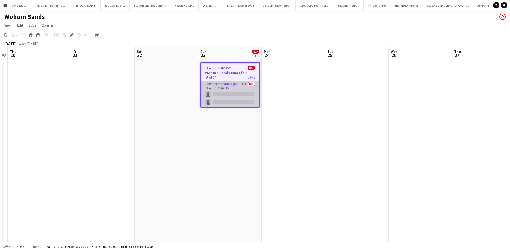
click at [231, 85] on app-card-role "First Responder (Medical) 11A 0/2 11:45-18:00 (6h15m) single-neutral-actions si…" at bounding box center [230, 94] width 58 height 26
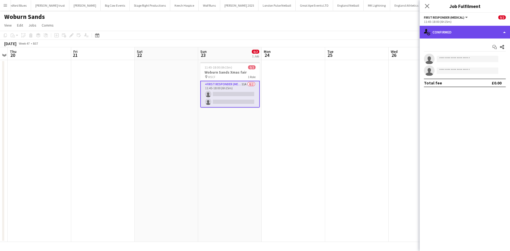
click at [454, 37] on div "single-neutral-actions-check-2 Confirmed" at bounding box center [464, 32] width 90 height 13
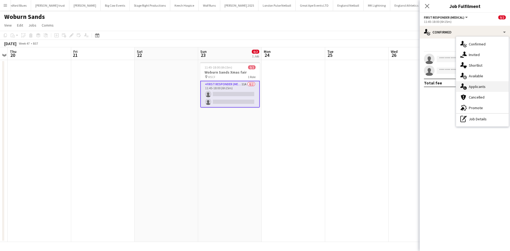
click at [488, 86] on div "single-neutral-actions-information Applicants" at bounding box center [482, 86] width 53 height 11
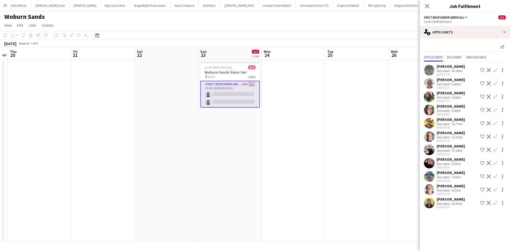
click at [225, 93] on app-card-role "First Responder (Medical) 11A 0/2 11:45-18:00 (6h15m) single-neutral-actions si…" at bounding box center [229, 94] width 59 height 27
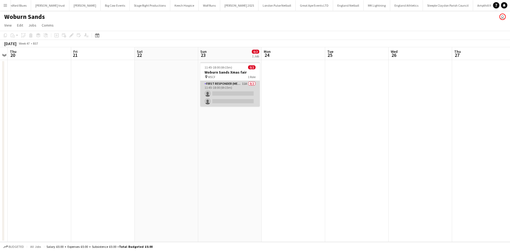
click at [219, 92] on app-card-role "First Responder (Medical) 11A 0/2 11:45-18:00 (6h15m) single-neutral-actions si…" at bounding box center [229, 94] width 59 height 26
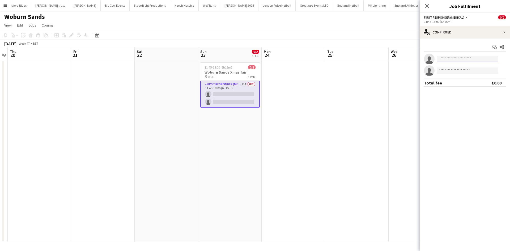
click at [461, 59] on input at bounding box center [467, 59] width 62 height 6
type input "***"
click at [459, 71] on span "[PERSON_NAME][EMAIL_ADDRESS][PERSON_NAME][DOMAIN_NAME]" at bounding box center [467, 71] width 53 height 4
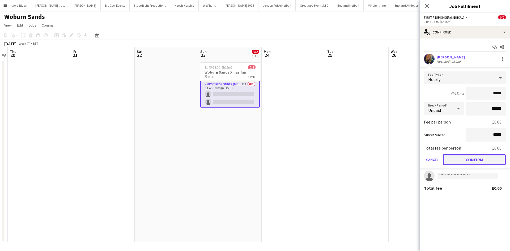
drag, startPoint x: 489, startPoint y: 161, endPoint x: 479, endPoint y: 137, distance: 25.4
click at [489, 161] on button "Confirm" at bounding box center [473, 159] width 63 height 11
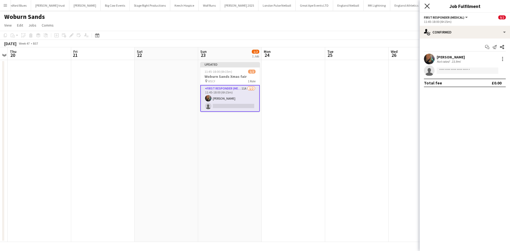
click at [427, 6] on icon at bounding box center [426, 5] width 5 height 5
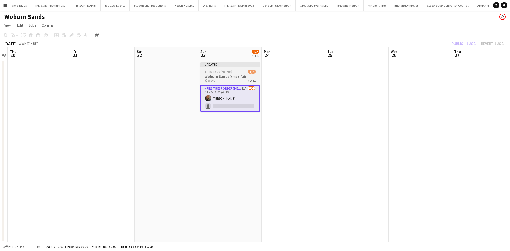
click at [229, 77] on h3 "Woburn Sands Xmas fair" at bounding box center [229, 76] width 59 height 5
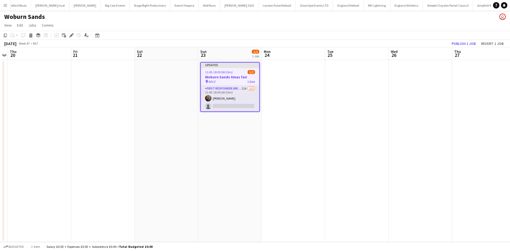
click at [229, 77] on h3 "Woburn Sands Xmas fair" at bounding box center [230, 77] width 58 height 5
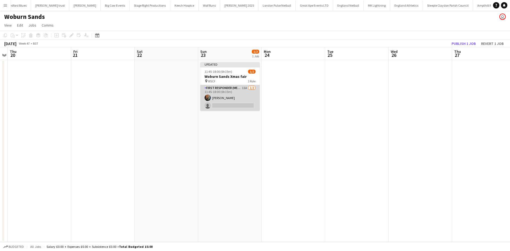
click at [227, 104] on app-card-role "First Responder (Medical) 11A [DATE] 11:45-18:00 (6h15m) [PERSON_NAME] single-n…" at bounding box center [229, 98] width 59 height 26
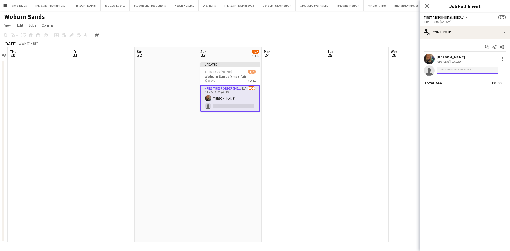
click at [460, 71] on input at bounding box center [467, 70] width 62 height 6
type input "*****"
click at [455, 85] on span "[PHONE_NUMBER]" at bounding box center [467, 87] width 53 height 4
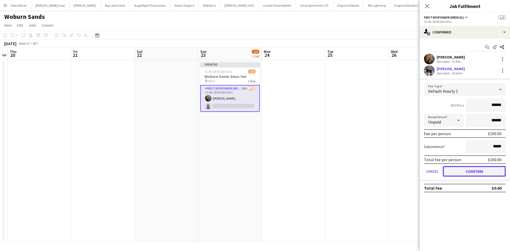
click at [456, 173] on button "Confirm" at bounding box center [473, 171] width 63 height 11
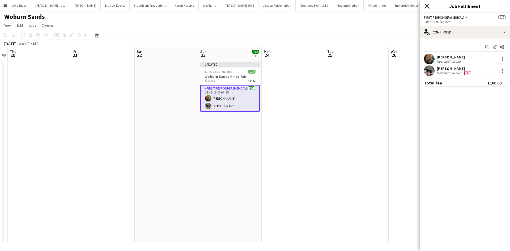
click at [425, 5] on icon at bounding box center [426, 5] width 5 height 5
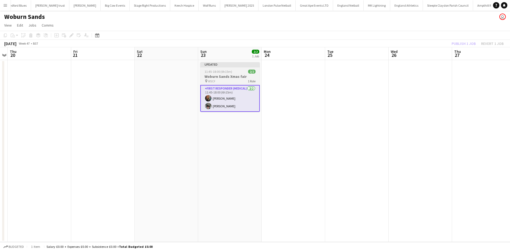
click at [222, 71] on span "11:45-18:00 (6h15m)" at bounding box center [218, 72] width 28 height 4
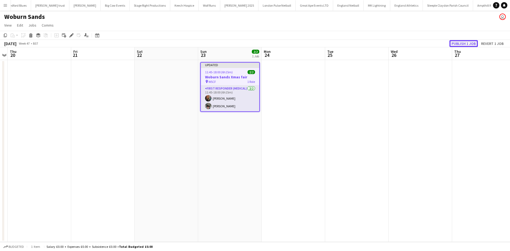
click at [457, 42] on button "Publish 1 job" at bounding box center [463, 43] width 28 height 7
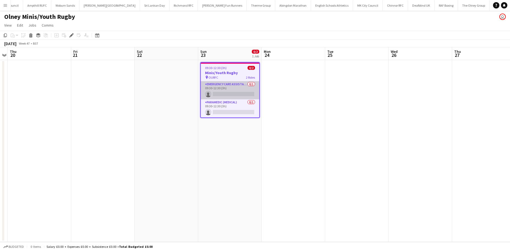
scroll to position [0, 637]
click at [222, 92] on app-card-role "Emergency Care Assistant (Medical) 0/1 09:30-12:30 (3h) single-neutral-actions" at bounding box center [230, 90] width 58 height 18
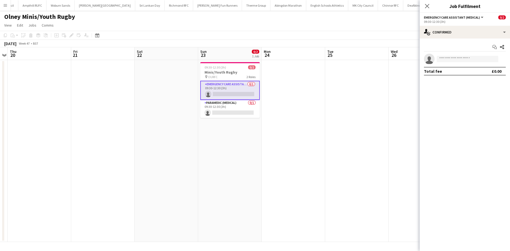
click at [450, 51] on div "Start chat Share" at bounding box center [465, 47] width 82 height 9
click at [451, 57] on input at bounding box center [467, 59] width 62 height 6
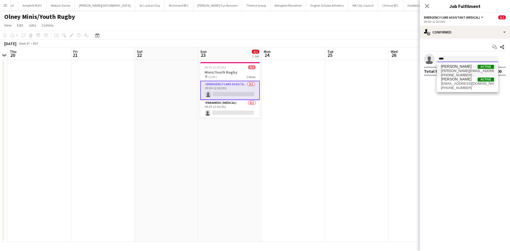
type input "****"
click at [458, 69] on span "russell.collins@aams-amb.co.uk" at bounding box center [467, 71] width 53 height 4
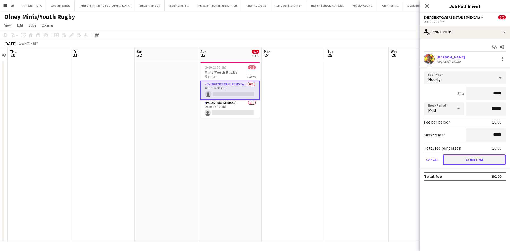
click at [468, 156] on button "Confirm" at bounding box center [473, 159] width 63 height 11
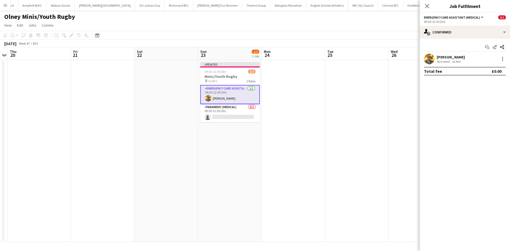
click at [426, 5] on icon "Close pop-in" at bounding box center [427, 6] width 4 height 4
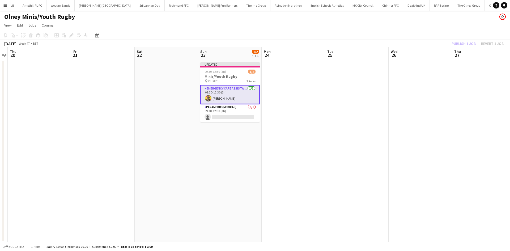
click at [453, 45] on div "Publish 1 job Revert 1 job" at bounding box center [477, 43] width 65 height 7
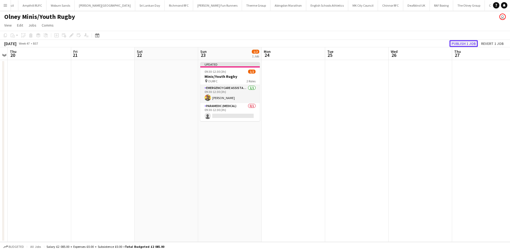
click at [454, 44] on button "Publish 1 job" at bounding box center [463, 43] width 28 height 7
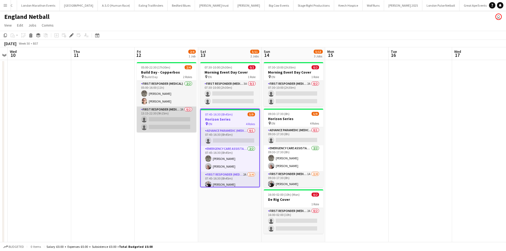
click at [165, 109] on app-card-role "First Responder (Medical) 2A 0/2 13:15-22:30 (9h15m) single-neutral-actions sin…" at bounding box center [166, 119] width 59 height 26
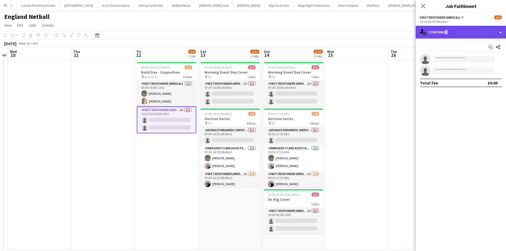
click at [444, 37] on div "single-neutral-actions-check-2 Confirmed" at bounding box center [460, 32] width 90 height 13
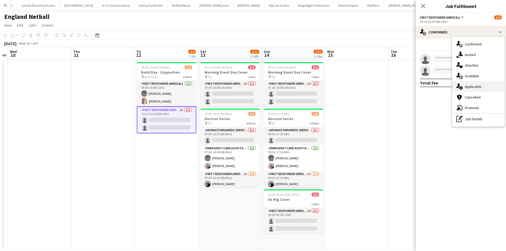
click at [472, 85] on span "Applicants" at bounding box center [472, 86] width 17 height 5
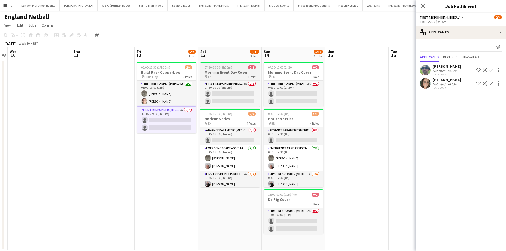
click at [233, 76] on div "pin EN 1 Role" at bounding box center [229, 77] width 59 height 4
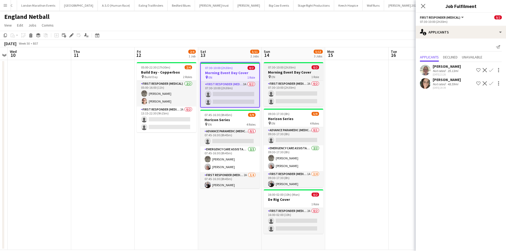
click at [303, 75] on div "pin EN 1 Role" at bounding box center [293, 77] width 59 height 4
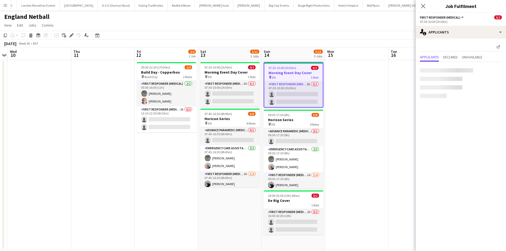
scroll to position [0, 183]
click at [301, 75] on div "pin EN 1 Role" at bounding box center [293, 77] width 58 height 4
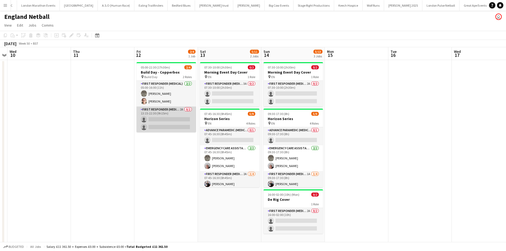
click at [182, 125] on app-card-role "First Responder (Medical) 2A 0/2 13:15-22:30 (9h15m) single-neutral-actions sin…" at bounding box center [165, 119] width 59 height 26
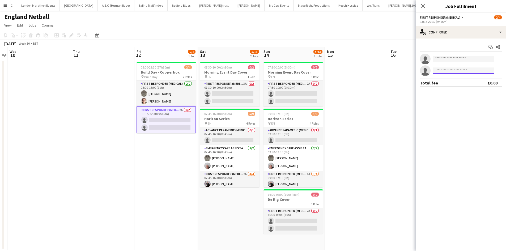
click at [437, 71] on input at bounding box center [463, 70] width 62 height 6
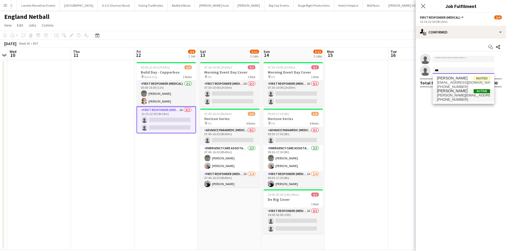
type input "***"
click at [449, 96] on span "[PERSON_NAME][EMAIL_ADDRESS][PERSON_NAME][DOMAIN_NAME]" at bounding box center [463, 95] width 53 height 4
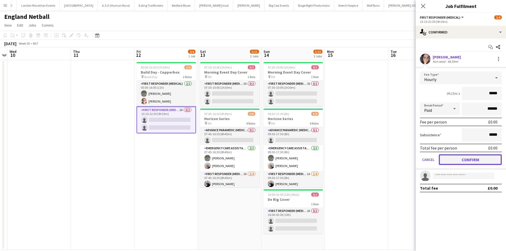
click at [460, 159] on button "Confirm" at bounding box center [469, 159] width 63 height 11
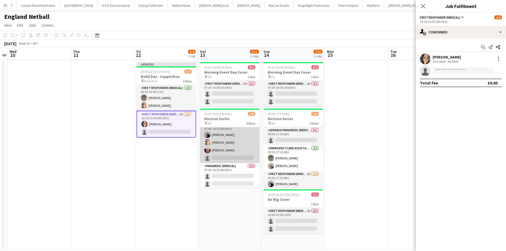
scroll to position [51, 0]
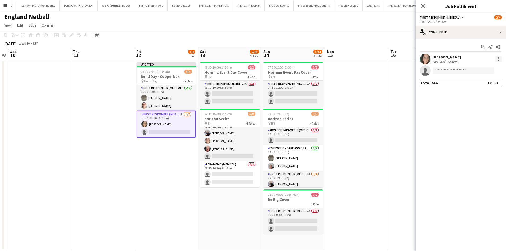
click at [499, 56] on div at bounding box center [498, 59] width 6 height 6
click at [474, 119] on span "Remove" at bounding box center [472, 119] width 16 height 5
click at [425, 8] on app-icon "Close pop-in" at bounding box center [423, 6] width 8 height 8
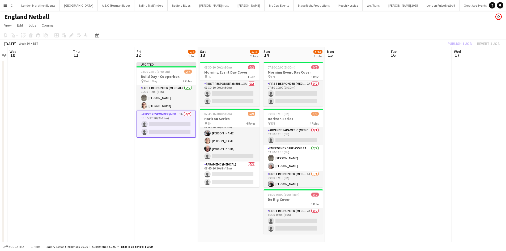
click at [434, 55] on app-board-header-date "Tue 16" at bounding box center [419, 53] width 63 height 13
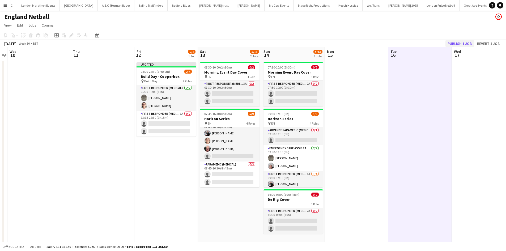
scroll to position [0, 183]
click at [466, 41] on button "Publish 1 job" at bounding box center [459, 43] width 28 height 7
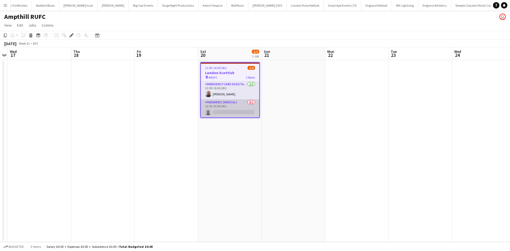
click at [231, 110] on app-card-role "Paramedic (Medical) 0/1 12:00-16:00 (4h) single-neutral-actions" at bounding box center [230, 108] width 58 height 18
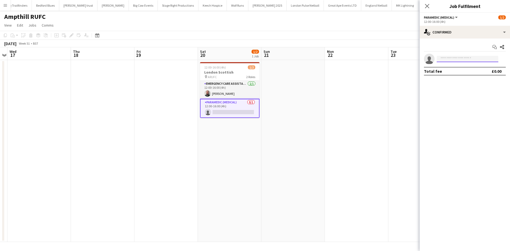
click at [446, 58] on input at bounding box center [467, 59] width 62 height 6
type input "***"
click at [480, 72] on span "liz.wright-collins@aams-amb.co.uk" at bounding box center [467, 71] width 53 height 4
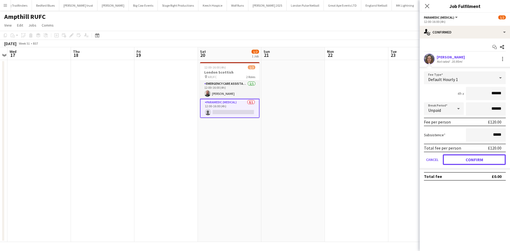
drag, startPoint x: 464, startPoint y: 157, endPoint x: 467, endPoint y: 94, distance: 62.2
click at [464, 157] on button "Confirm" at bounding box center [473, 159] width 63 height 11
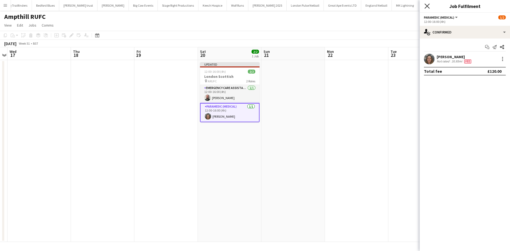
click at [427, 6] on icon at bounding box center [426, 5] width 5 height 5
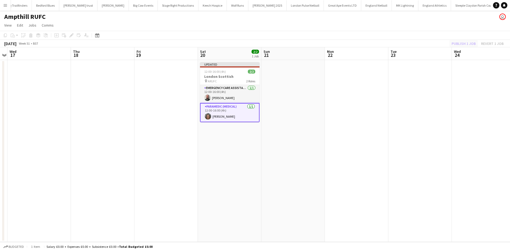
click at [455, 43] on div "Publish 1 job Revert 1 job" at bounding box center [477, 43] width 65 height 7
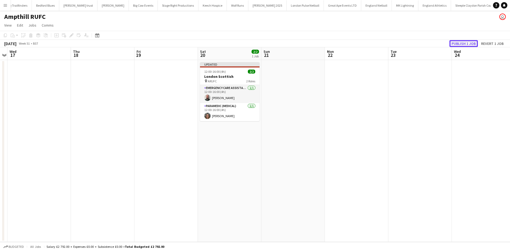
click at [455, 43] on button "Publish 1 job" at bounding box center [463, 43] width 28 height 7
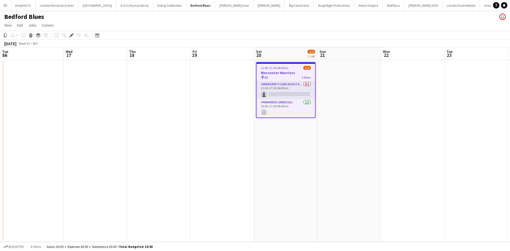
scroll to position [0, 183]
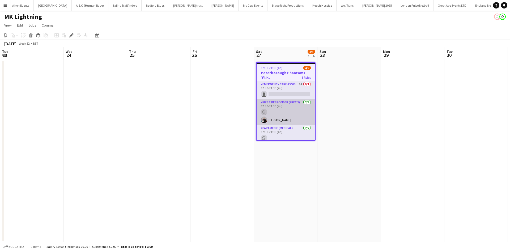
scroll to position [0, 183]
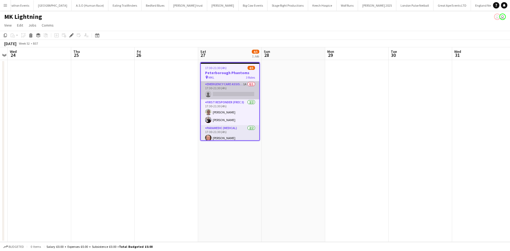
click at [230, 83] on app-card-role "Emergency Care Assistant (Medical) 1A 0/1 17:30-21:30 (4h) single-neutral-actio…" at bounding box center [230, 90] width 58 height 18
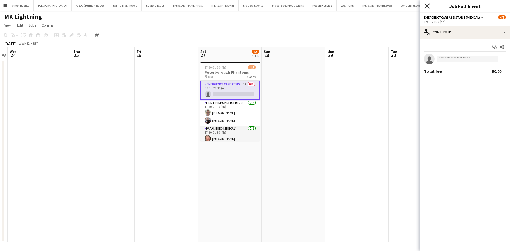
click at [425, 5] on icon at bounding box center [426, 5] width 5 height 5
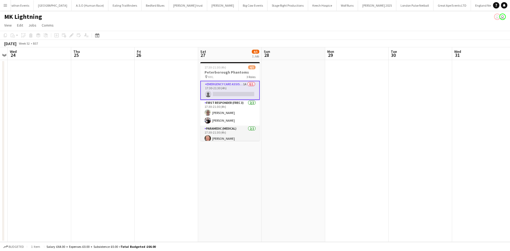
click at [222, 106] on app-calendar-viewport "Sun 21 4/5 1 Job Mon 22 Tue 23 Wed 24 Thu 25 Fri 26 Sat 27 4/5 1 Job Sun 28 Mon…" at bounding box center [255, 144] width 510 height 195
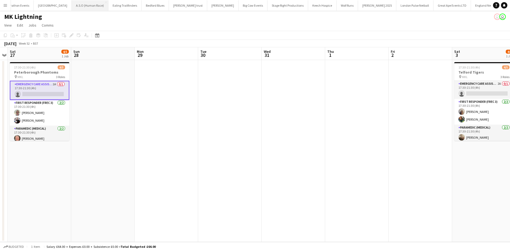
scroll to position [0, 153]
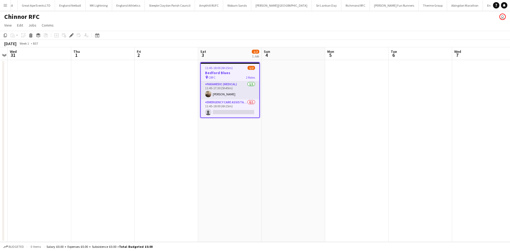
scroll to position [0, 474]
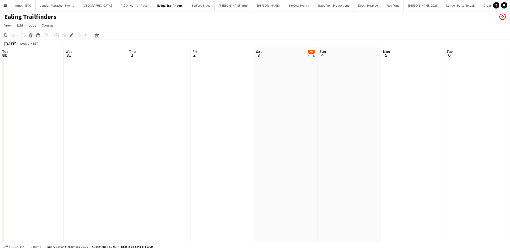
scroll to position [0, 183]
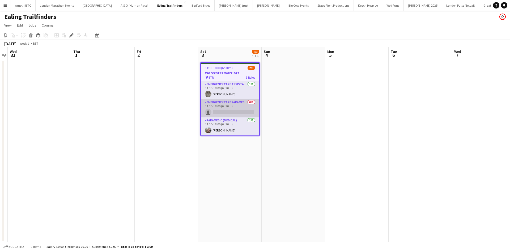
click at [225, 111] on app-card-role "Emergency Care Paramedic (Medical) 0/1 11:30-18:00 (6h30m) single-neutral-actio…" at bounding box center [230, 108] width 58 height 18
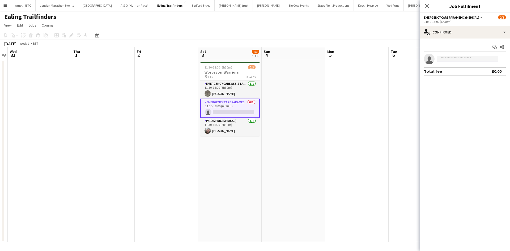
click at [445, 61] on input at bounding box center [467, 59] width 62 height 6
type input "***"
click at [449, 64] on span "Elizabeth Wright" at bounding box center [456, 66] width 31 height 5
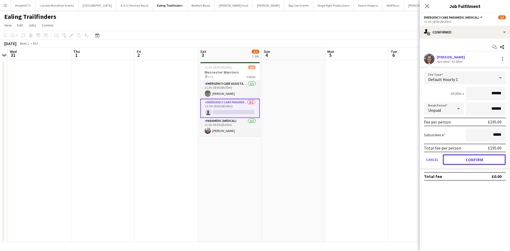
click at [457, 157] on button "Confirm" at bounding box center [473, 159] width 63 height 11
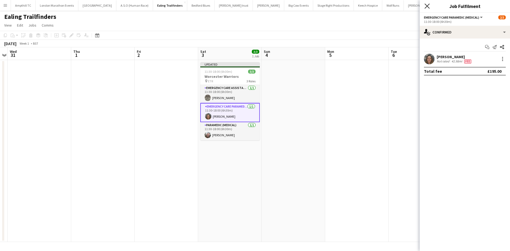
click at [426, 5] on icon at bounding box center [426, 5] width 5 height 5
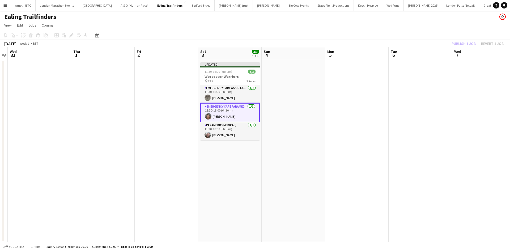
click at [469, 42] on div "Publish 1 job Revert 1 job" at bounding box center [477, 43] width 65 height 7
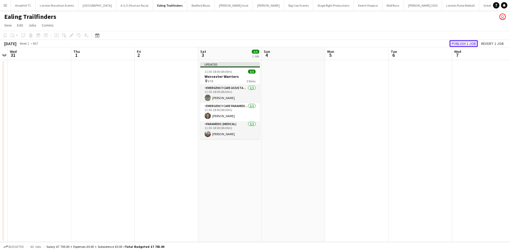
click at [469, 42] on button "Publish 1 job" at bounding box center [463, 43] width 28 height 7
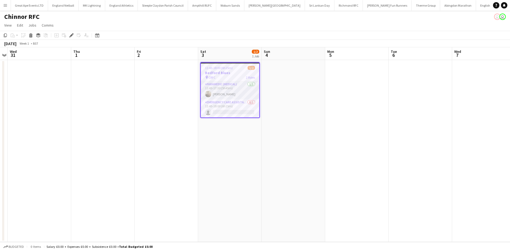
scroll to position [0, 474]
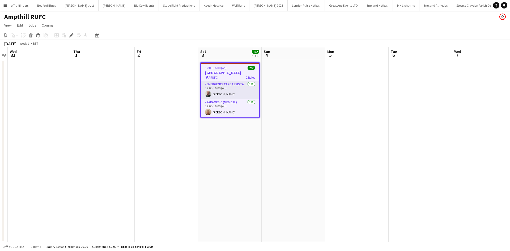
scroll to position [0, 154]
